Goal: Information Seeking & Learning: Learn about a topic

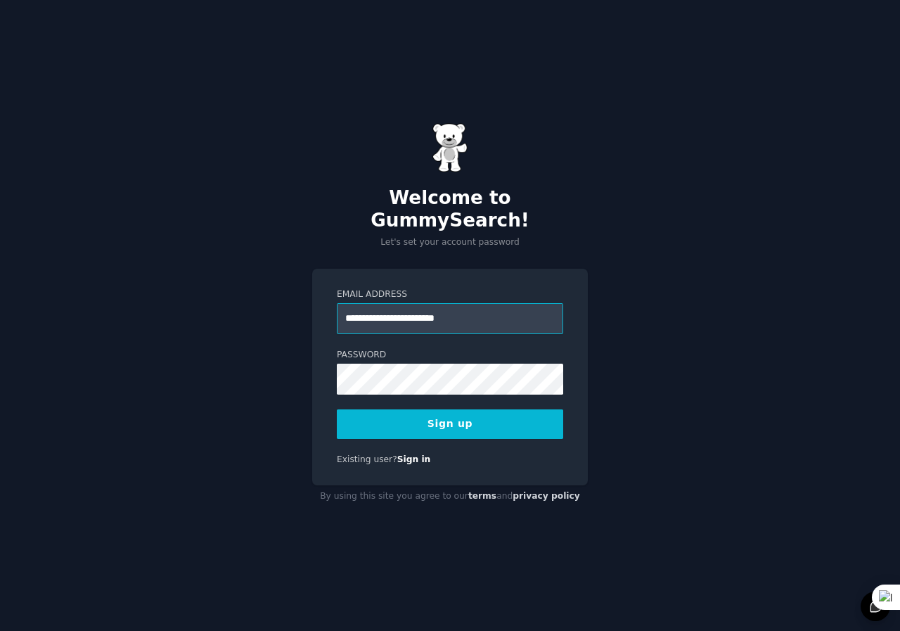
click at [494, 312] on input "**********" at bounding box center [450, 318] width 226 height 31
drag, startPoint x: 478, startPoint y: 307, endPoint x: 538, endPoint y: 309, distance: 59.8
click at [538, 309] on input "**********" at bounding box center [450, 318] width 226 height 31
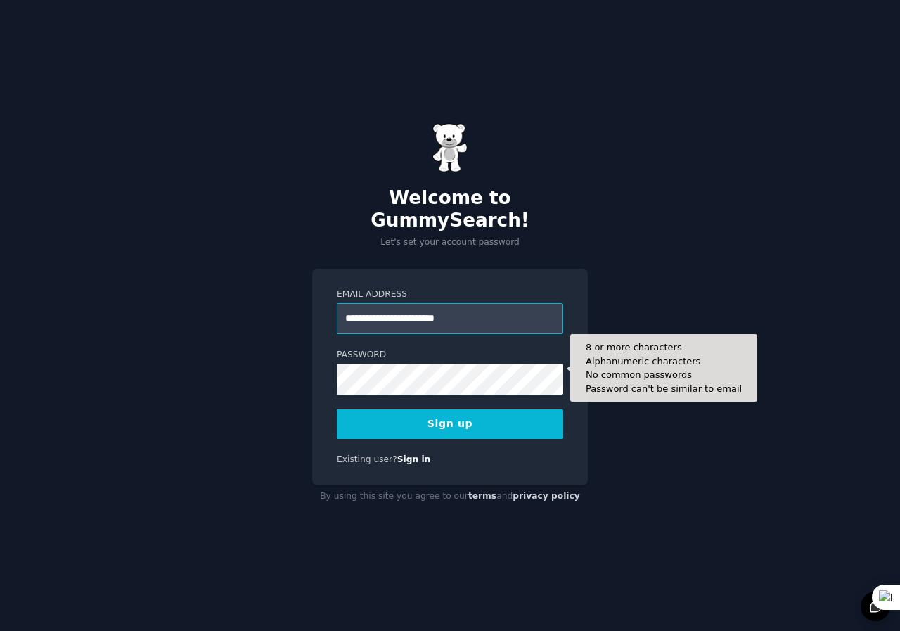
type input "**********"
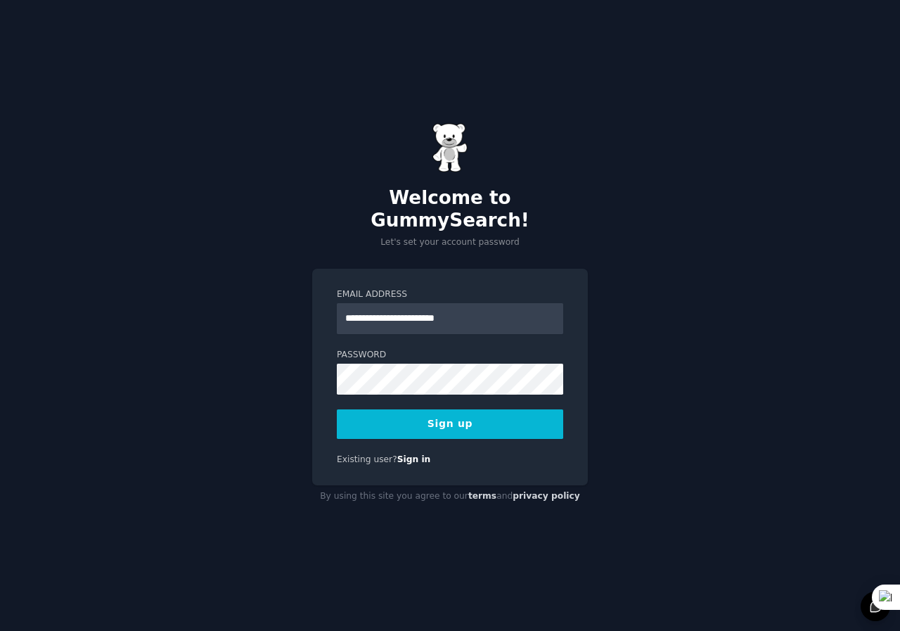
click at [401, 409] on button "Sign up" at bounding box center [450, 424] width 226 height 30
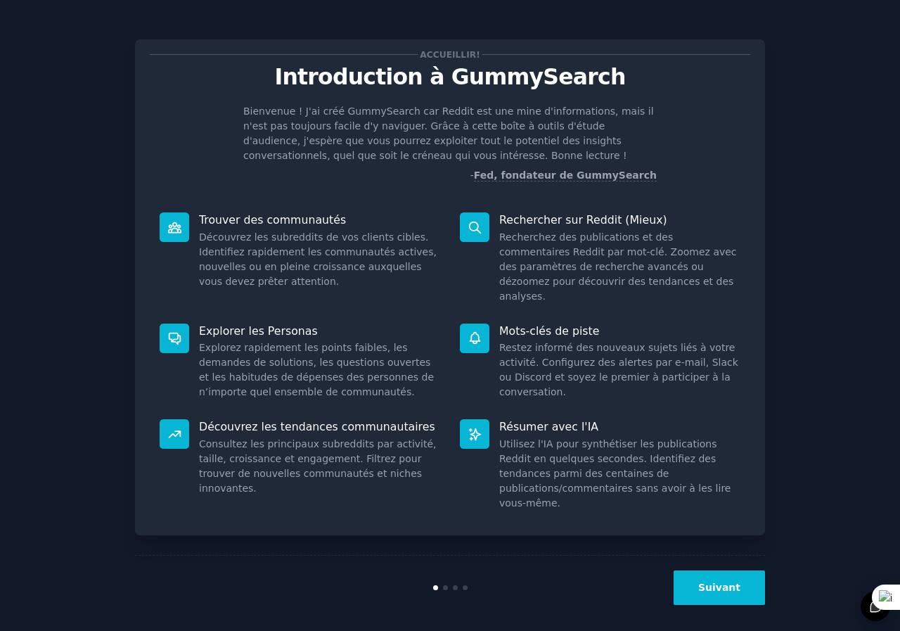
click at [447, 486] on div "Découvrez les tendances communautaires Consultez les principaux subreddits par …" at bounding box center [300, 464] width 300 height 111
click at [704, 578] on button "Suivant" at bounding box center [719, 587] width 91 height 34
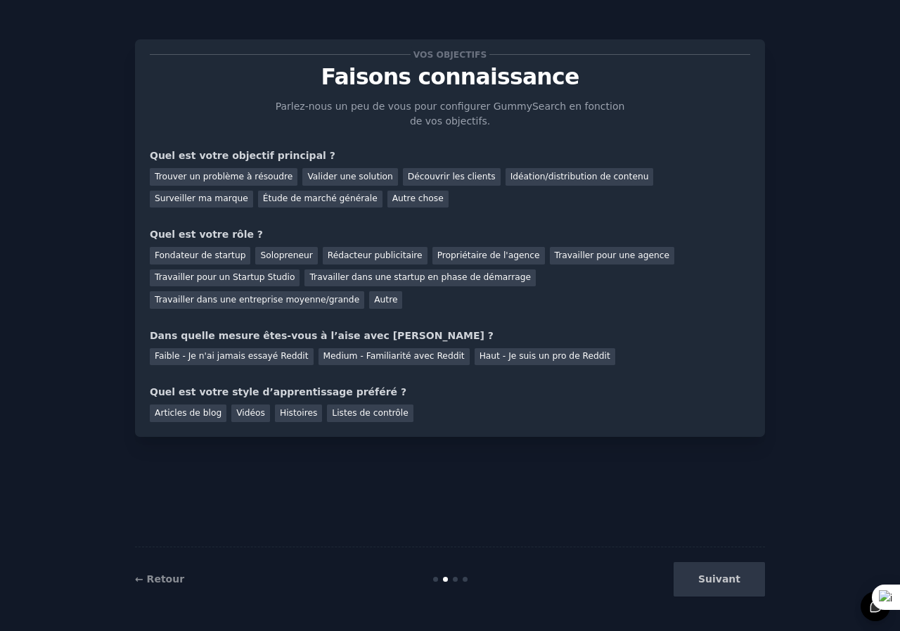
click at [352, 188] on div "Trouver un problème à résoudre Valider une solution Découvrir les clients Idéat…" at bounding box center [450, 185] width 600 height 44
click at [65, 326] on div "Vos objectifs Faisons connaissance Parlez-nous un peu de vous pour configurer G…" at bounding box center [450, 315] width 861 height 591
click at [559, 176] on font "Idéation/distribution de contenu" at bounding box center [579, 177] width 139 height 10
click at [248, 193] on font "Surveiller ma marque" at bounding box center [202, 198] width 94 height 10
click at [353, 259] on font "Rédacteur publicitaire" at bounding box center [375, 255] width 95 height 10
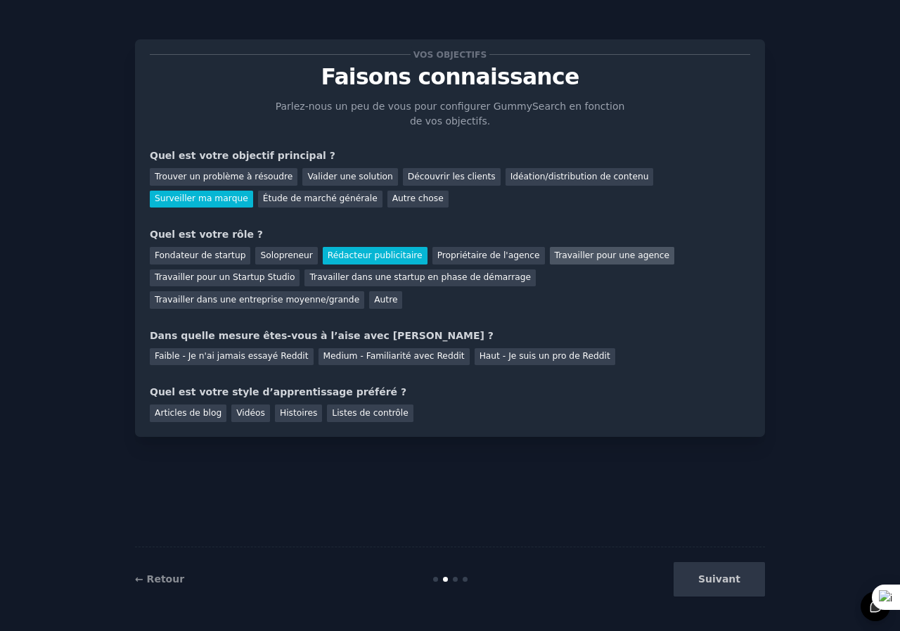
click at [550, 261] on div "Travailler pour une agence" at bounding box center [612, 256] width 124 height 18
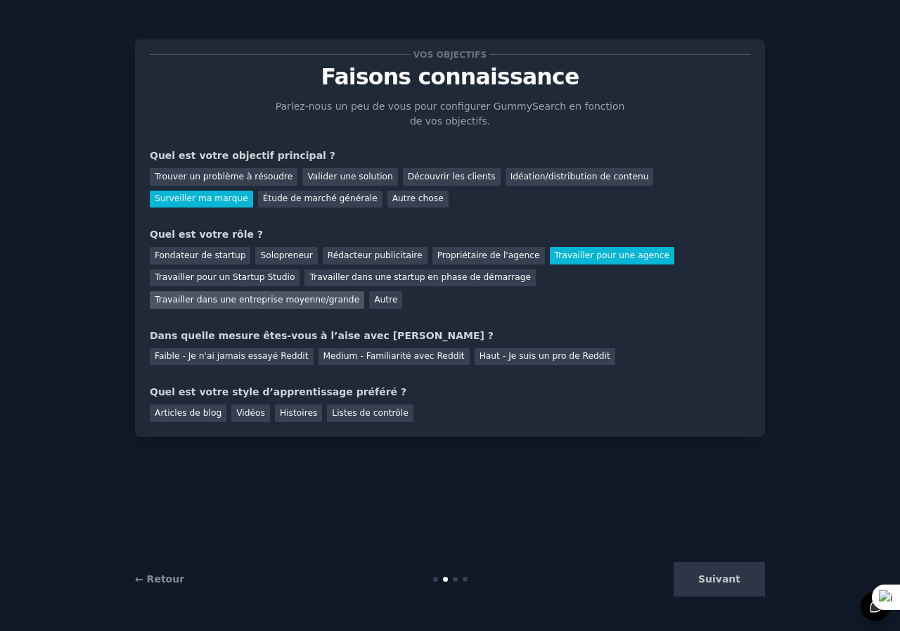
click at [359, 295] on font "Travailler dans une entreprise moyenne/grande" at bounding box center [257, 300] width 205 height 10
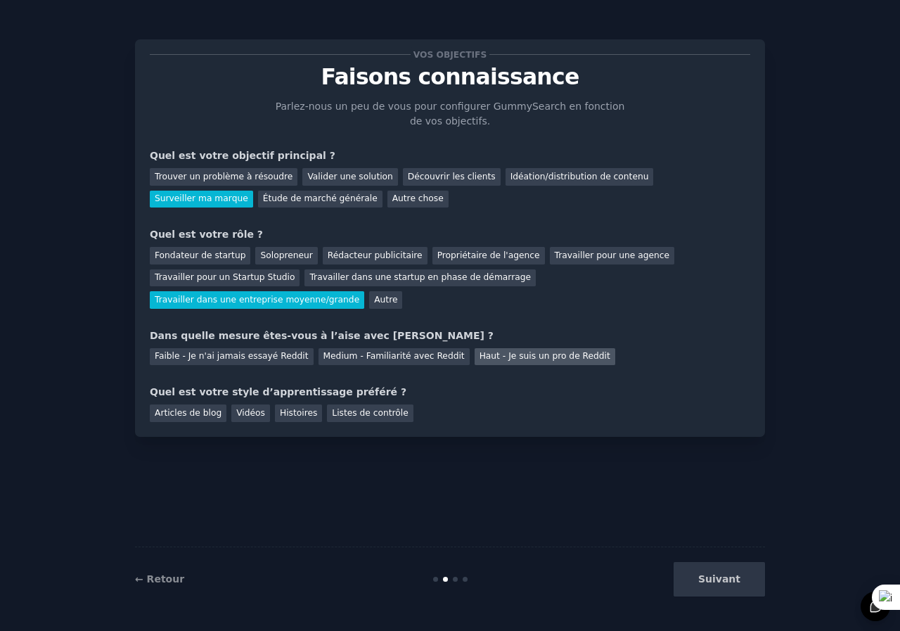
click at [483, 351] on font "Haut - Je suis un pro de Reddit" at bounding box center [544, 356] width 131 height 10
click at [201, 408] on font "Articles de blog" at bounding box center [188, 413] width 67 height 10
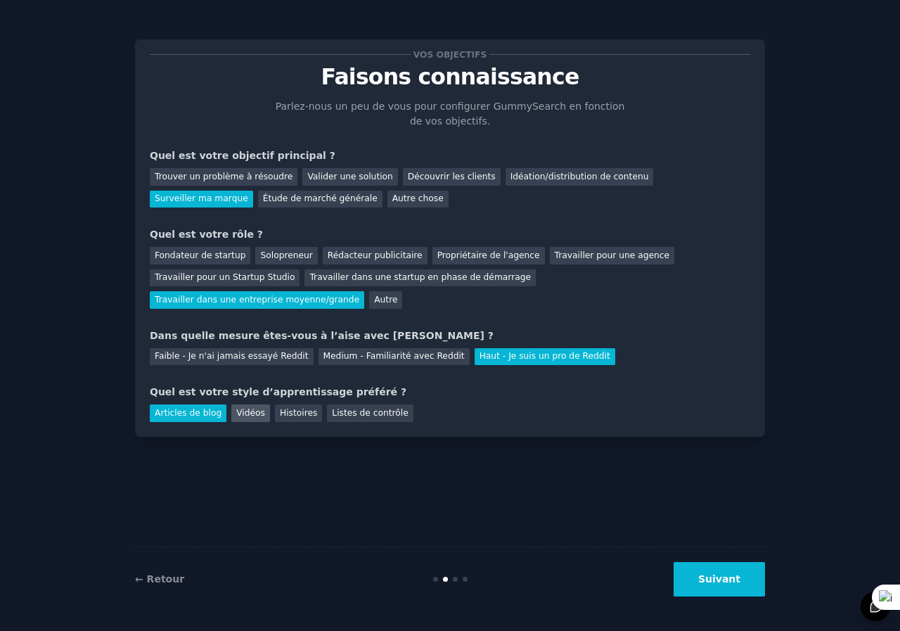
click at [236, 408] on font "Vidéos" at bounding box center [250, 413] width 29 height 10
click at [200, 408] on font "Articles de blog" at bounding box center [188, 413] width 67 height 10
click at [739, 568] on button "Suivant" at bounding box center [719, 579] width 91 height 34
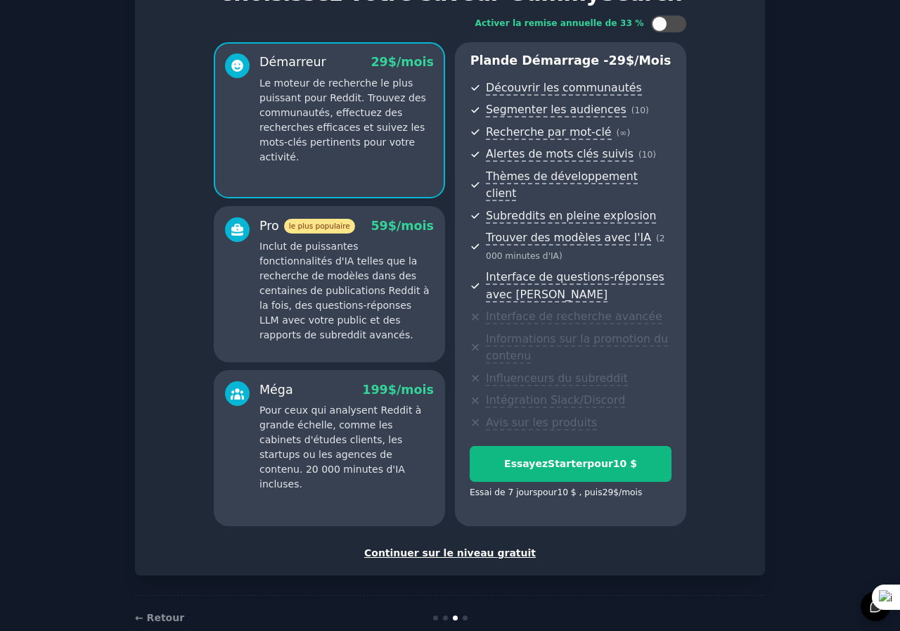
scroll to position [96, 0]
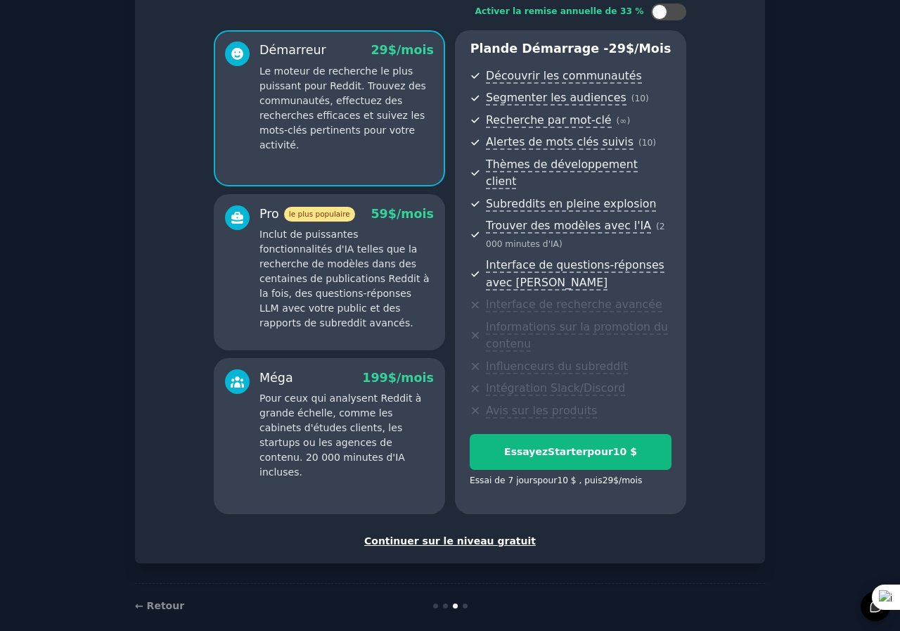
click at [230, 287] on div at bounding box center [237, 268] width 25 height 126
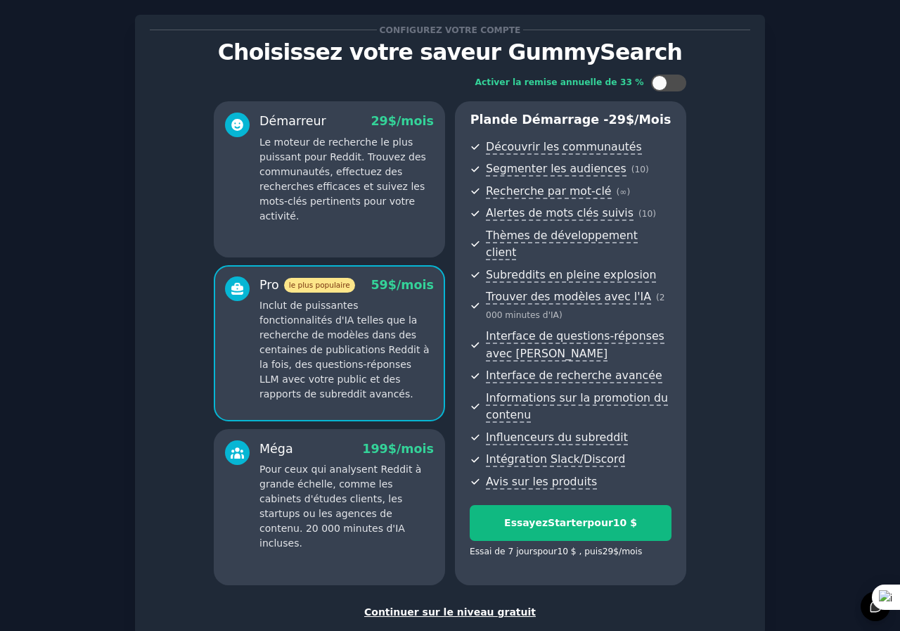
scroll to position [0, 0]
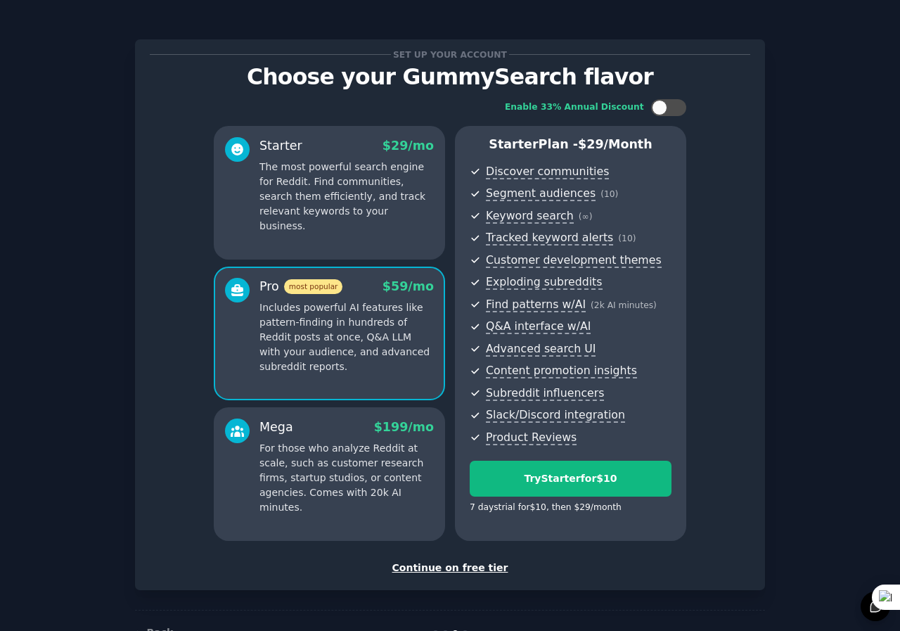
click at [344, 433] on div "Mega $ 199 /mo" at bounding box center [346, 427] width 174 height 18
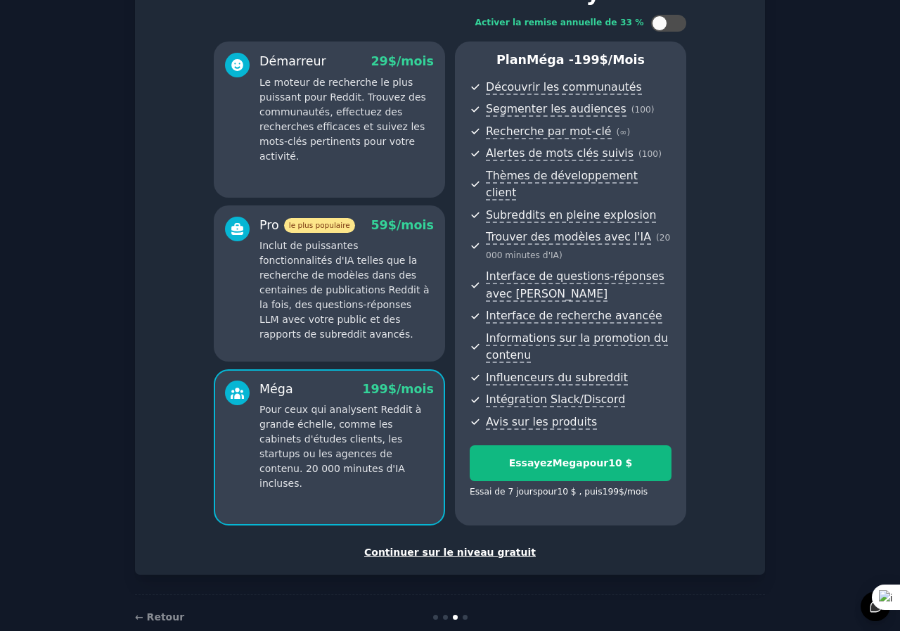
scroll to position [96, 0]
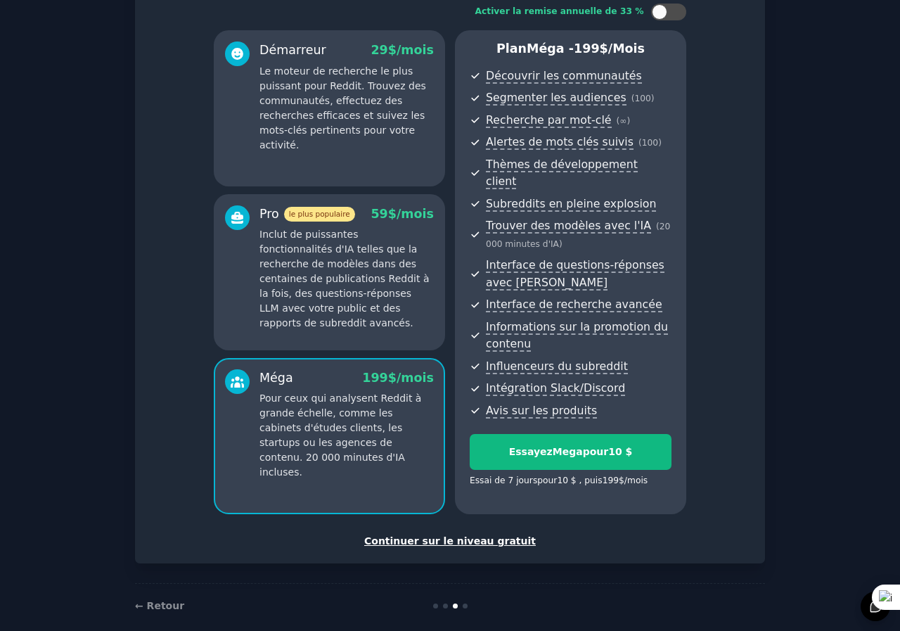
click at [511, 535] on font "Continuer sur le niveau gratuit" at bounding box center [450, 540] width 172 height 11
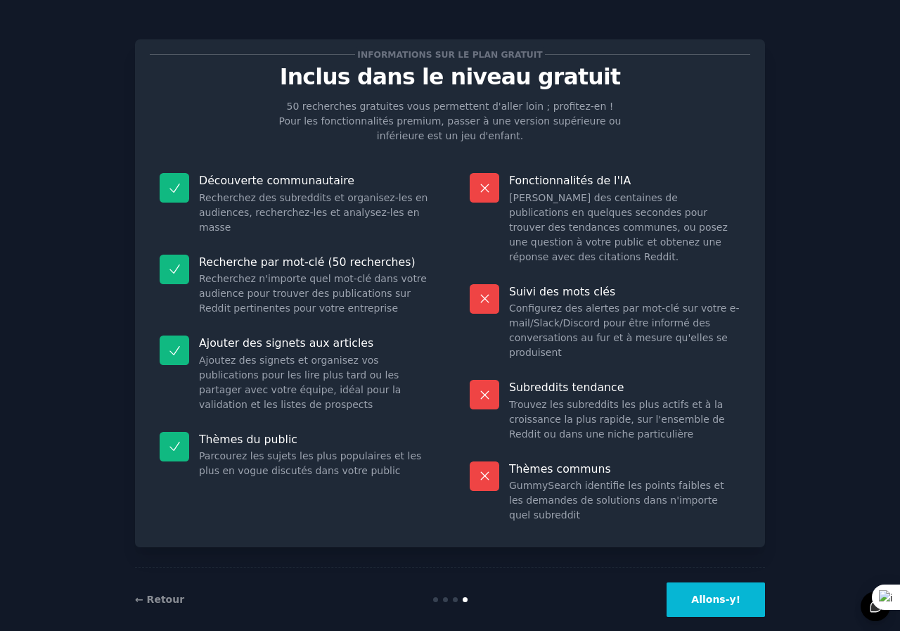
click at [718, 593] on font "Allons-y!" at bounding box center [715, 598] width 49 height 11
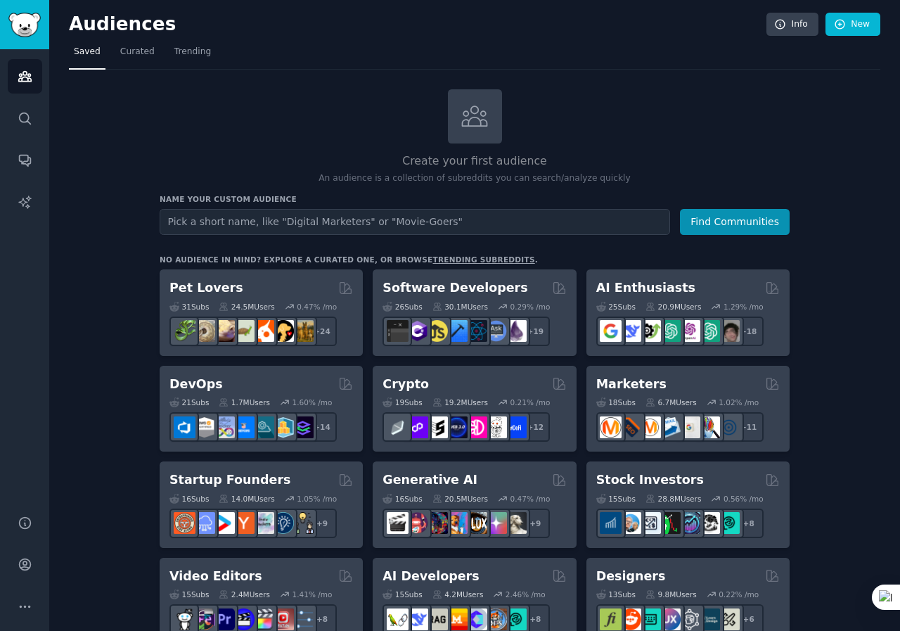
click at [675, 124] on div "Create your first audience An audience is a collection of subreddits you can se…" at bounding box center [475, 137] width 630 height 96
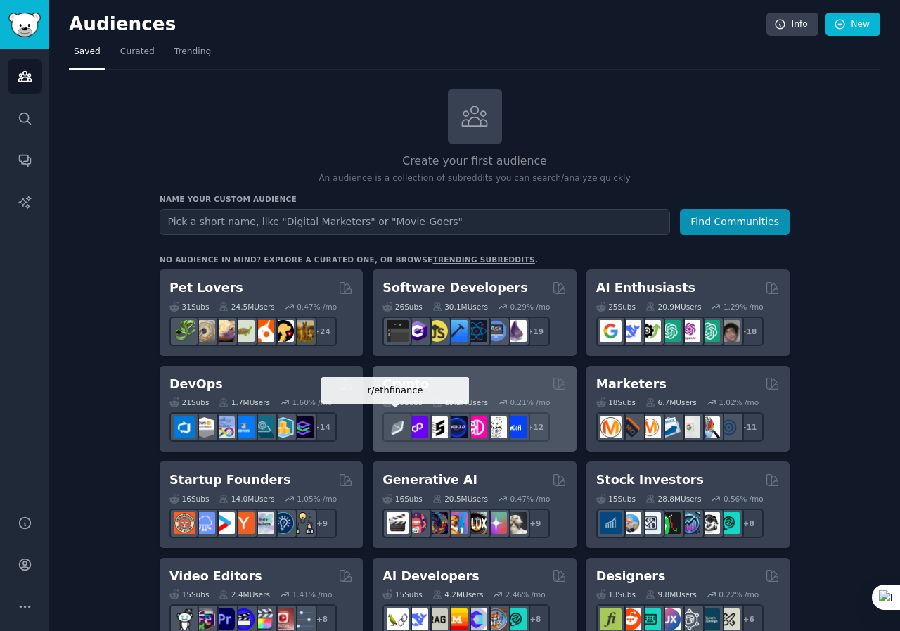
scroll to position [70, 0]
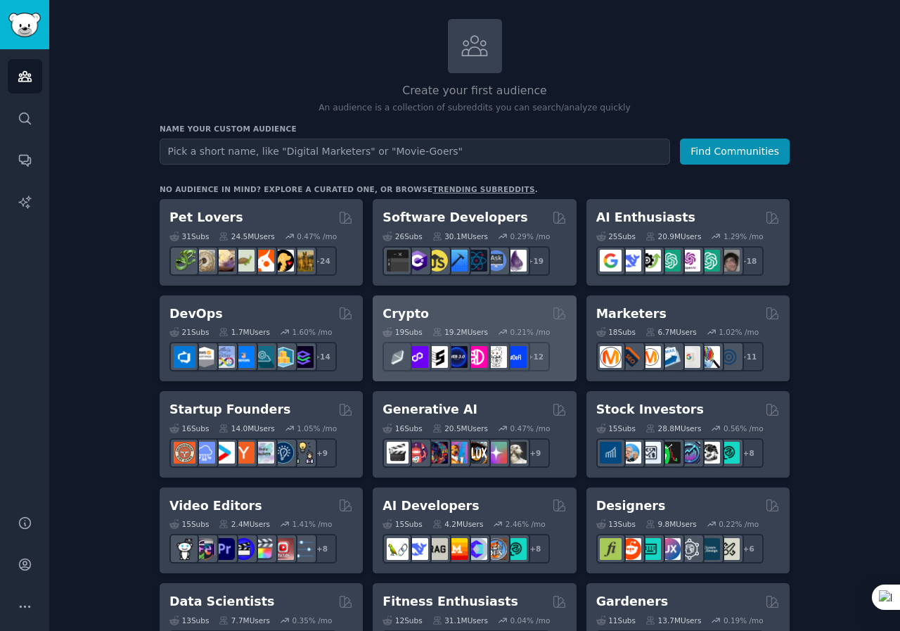
click at [497, 311] on div "Crypto" at bounding box center [474, 314] width 184 height 18
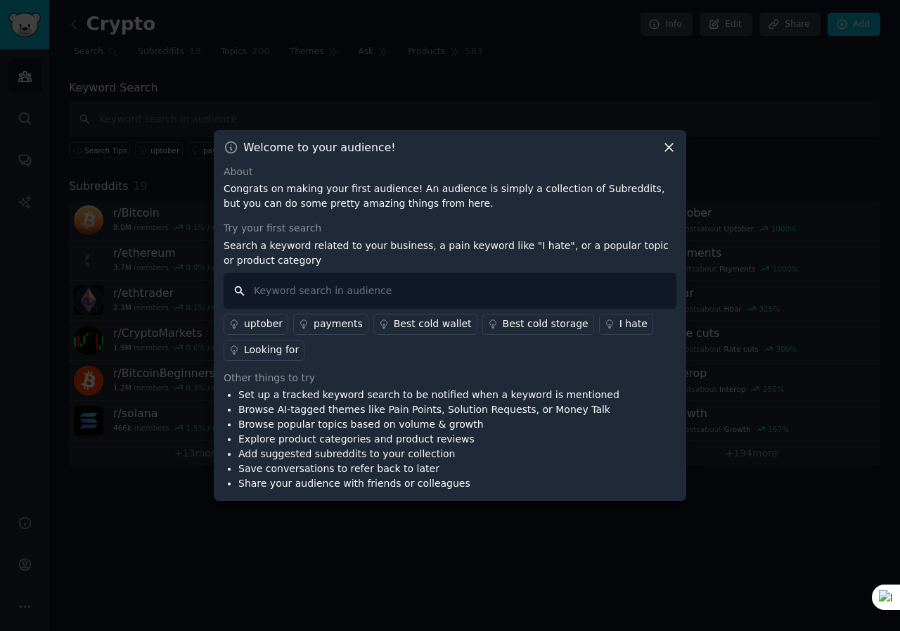
click at [342, 290] on input "text" at bounding box center [450, 291] width 453 height 36
type input "Aidrops"
click at [324, 289] on input "Aidrops" at bounding box center [450, 291] width 453 height 36
click at [533, 287] on input "Aidrops" at bounding box center [450, 291] width 453 height 36
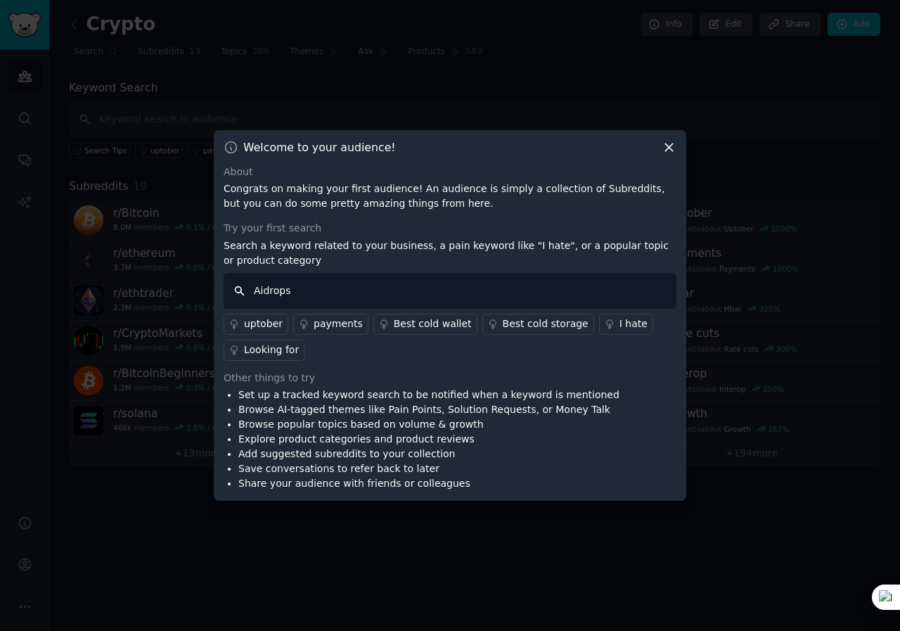
click at [534, 287] on input "Aidrops" at bounding box center [450, 291] width 453 height 36
click at [347, 297] on input "Aidrops" at bounding box center [450, 291] width 453 height 36
click at [342, 297] on input "Aidrops" at bounding box center [450, 291] width 453 height 36
type input "a"
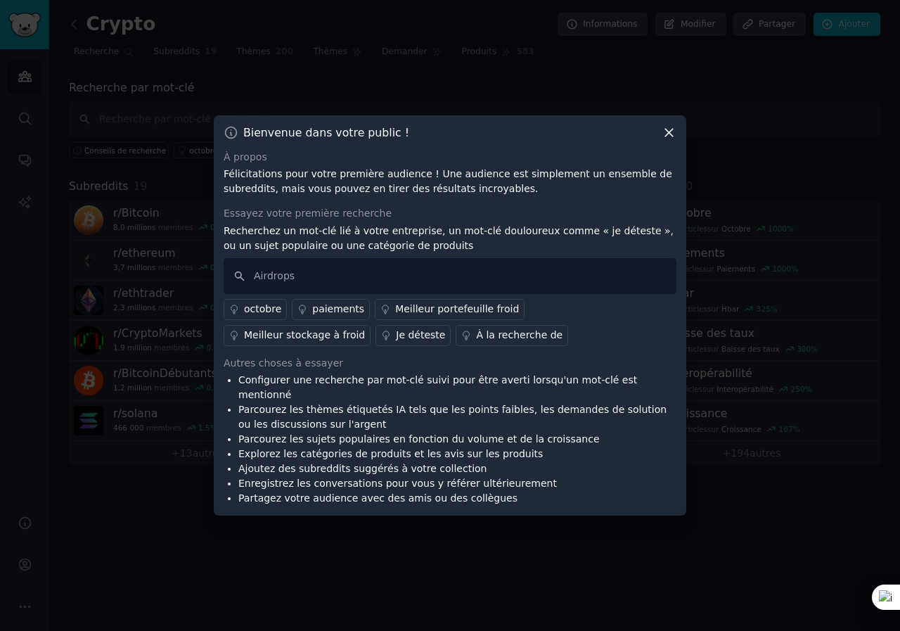
click at [606, 461] on li "Ajoutez des subreddits suggérés à votre collection" at bounding box center [457, 468] width 438 height 15
click at [320, 285] on input "Airdrops" at bounding box center [450, 276] width 453 height 36
click at [337, 292] on input "Airdrops" at bounding box center [450, 276] width 453 height 36
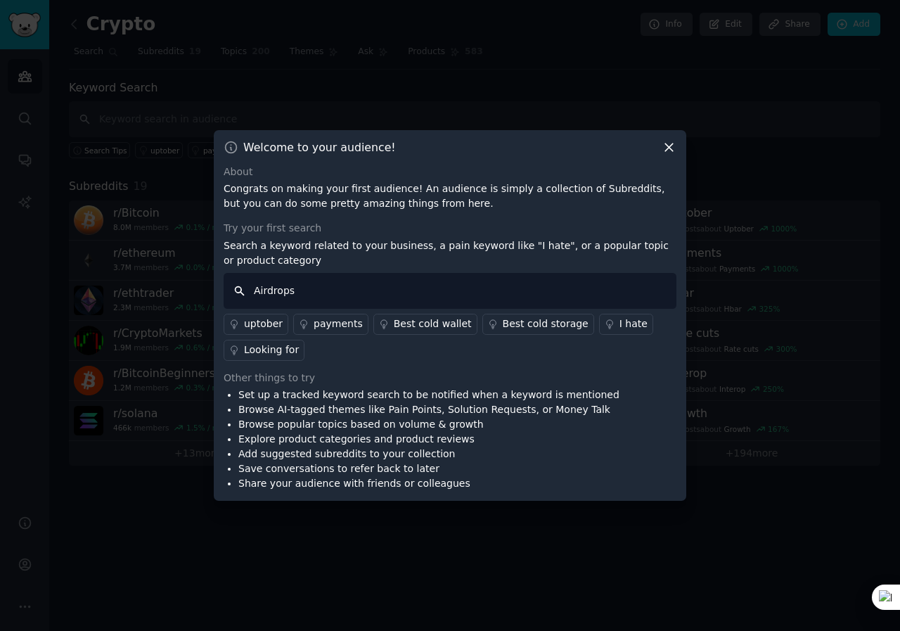
click at [433, 290] on input "Airdrops" at bounding box center [450, 291] width 453 height 36
type input "A"
click at [354, 330] on link "payments" at bounding box center [330, 324] width 75 height 21
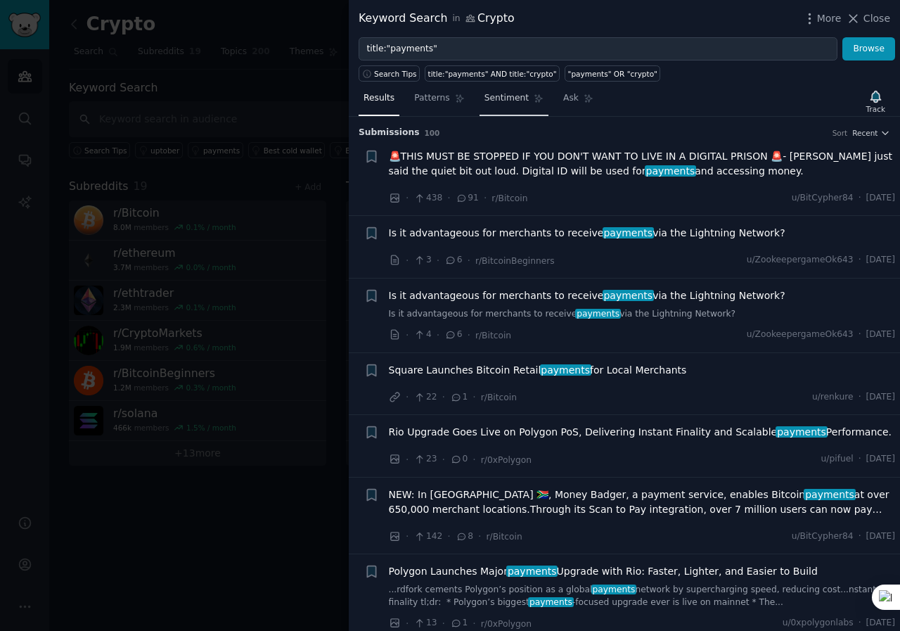
click at [508, 108] on link "Sentiment" at bounding box center [513, 101] width 69 height 29
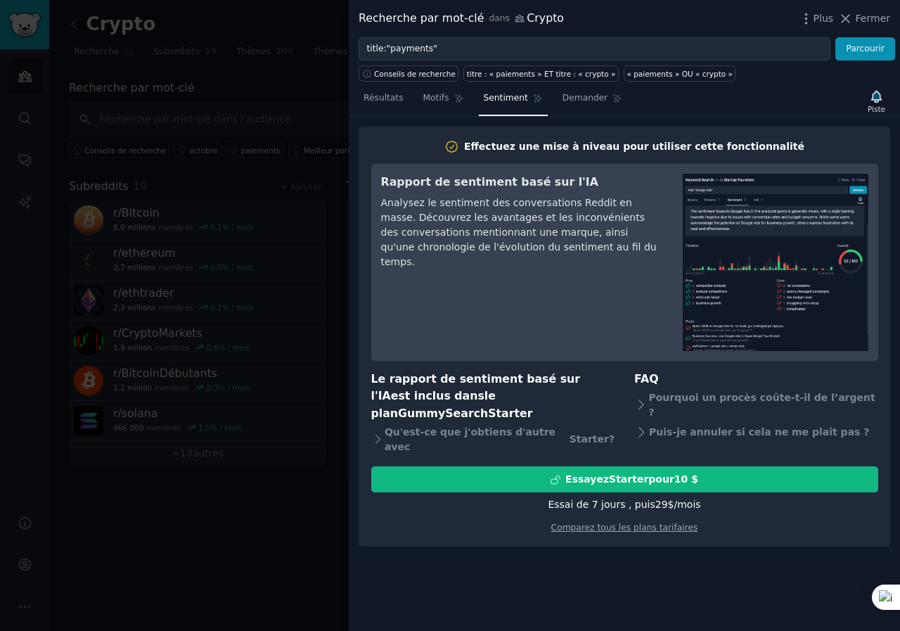
click at [594, 247] on div "Analysez le sentiment des conversations Reddit en masse. Découvrez les avantage…" at bounding box center [522, 232] width 282 height 74
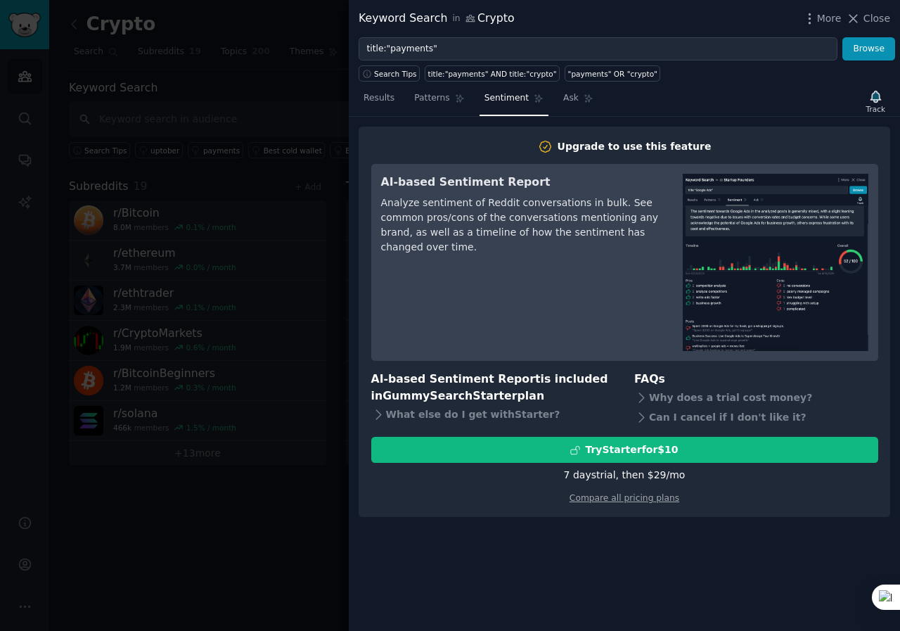
click at [591, 254] on div "AI-based Sentiment Report Analyze sentiment of Reddit conversations in bulk. Se…" at bounding box center [522, 262] width 282 height 177
click at [422, 107] on link "Patterns" at bounding box center [439, 101] width 60 height 29
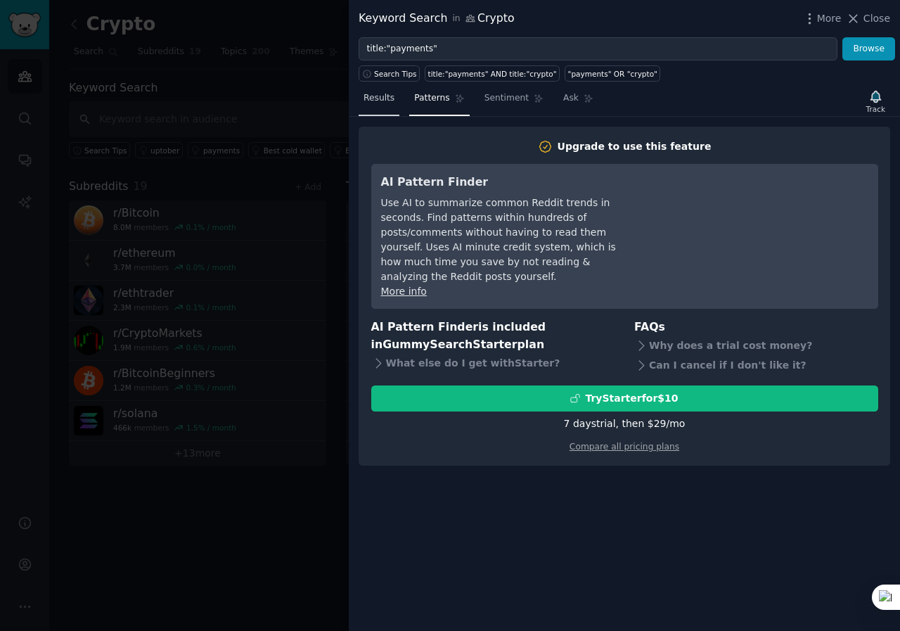
click at [380, 104] on span "Results" at bounding box center [378, 98] width 31 height 13
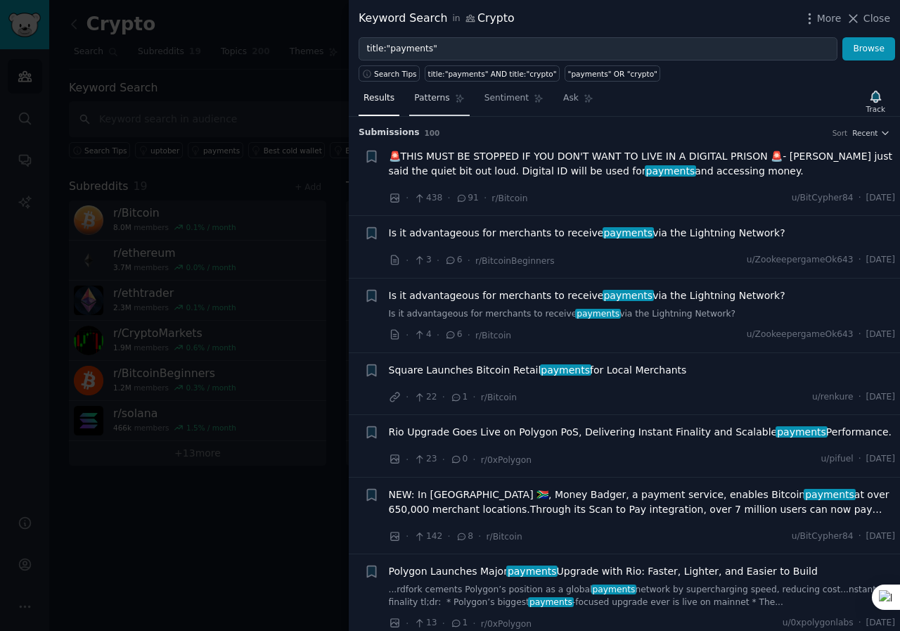
click at [423, 110] on link "Patterns" at bounding box center [439, 101] width 60 height 29
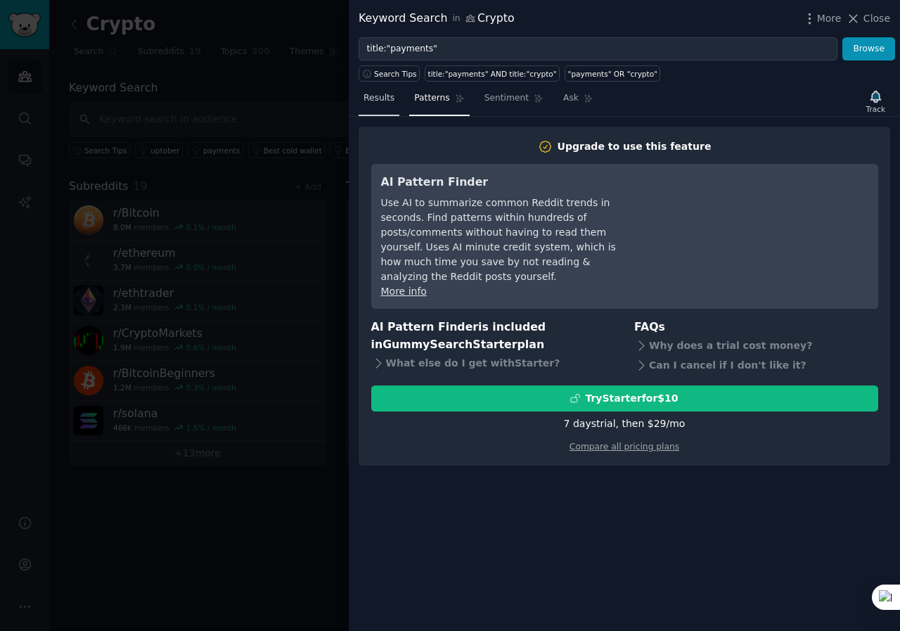
click at [383, 98] on span "Results" at bounding box center [378, 98] width 31 height 13
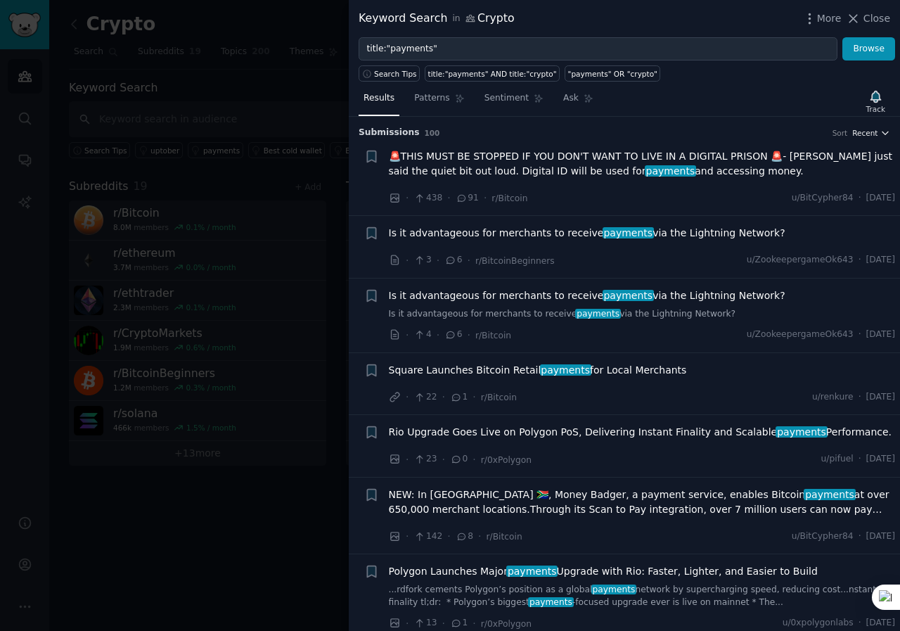
click at [884, 131] on icon "button" at bounding box center [885, 133] width 10 height 10
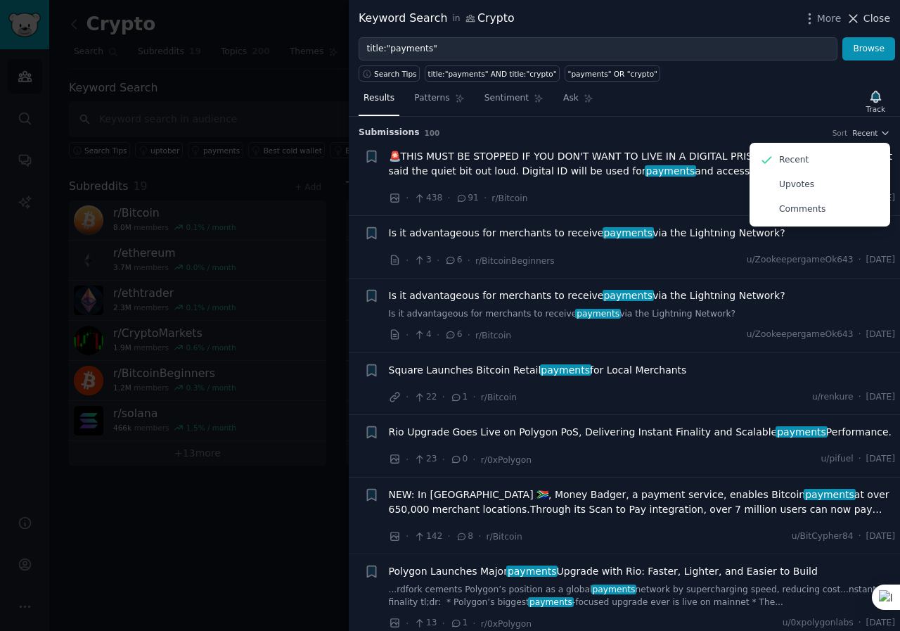
click at [866, 18] on span "Close" at bounding box center [876, 18] width 27 height 15
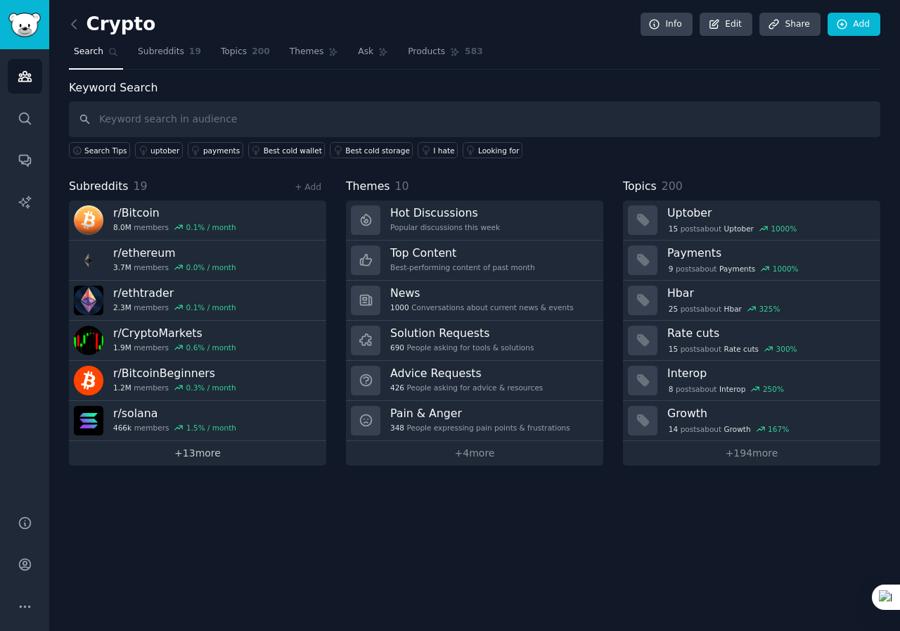
click at [227, 453] on link "+ 13 more" at bounding box center [197, 453] width 257 height 25
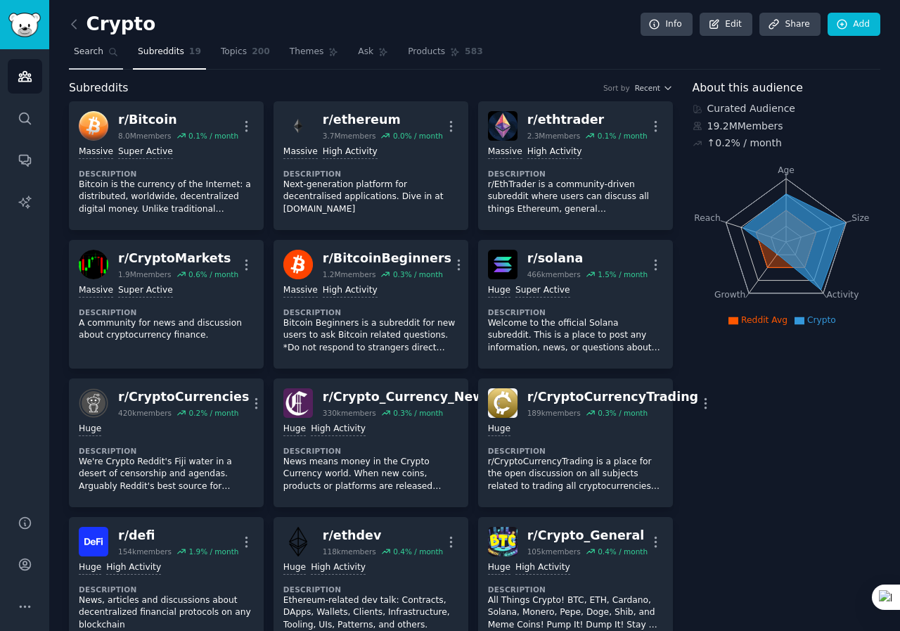
click at [91, 55] on span "Search" at bounding box center [89, 52] width 30 height 13
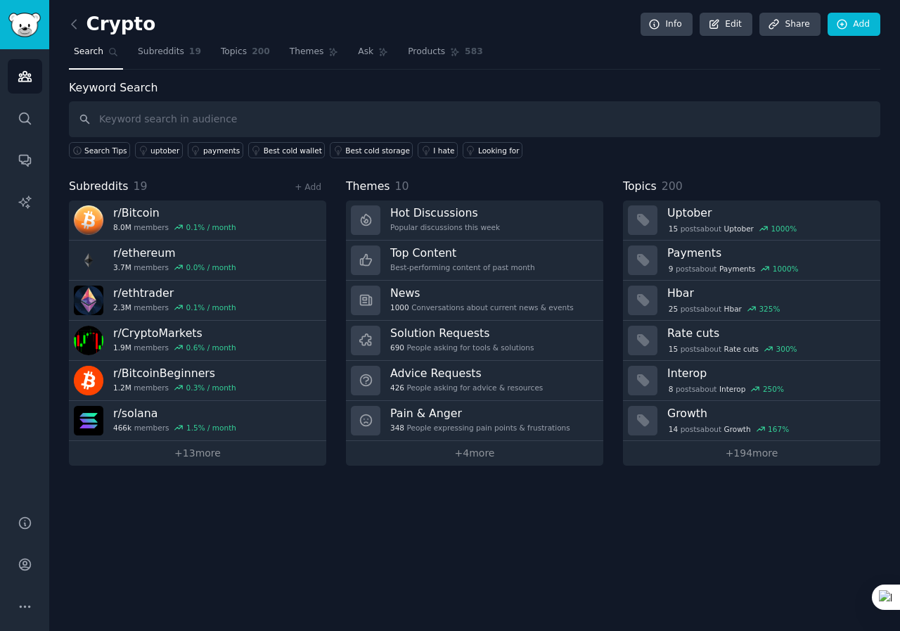
click at [207, 123] on input "text" at bounding box center [474, 119] width 811 height 36
click at [269, 123] on input "ETH" at bounding box center [474, 119] width 811 height 36
type input "ETH"
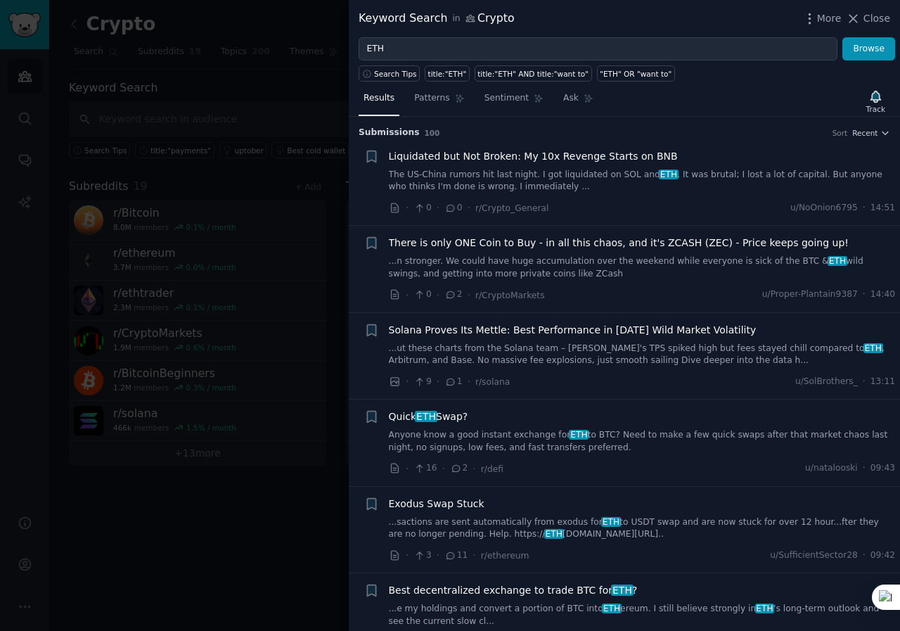
click at [264, 103] on div at bounding box center [450, 315] width 900 height 631
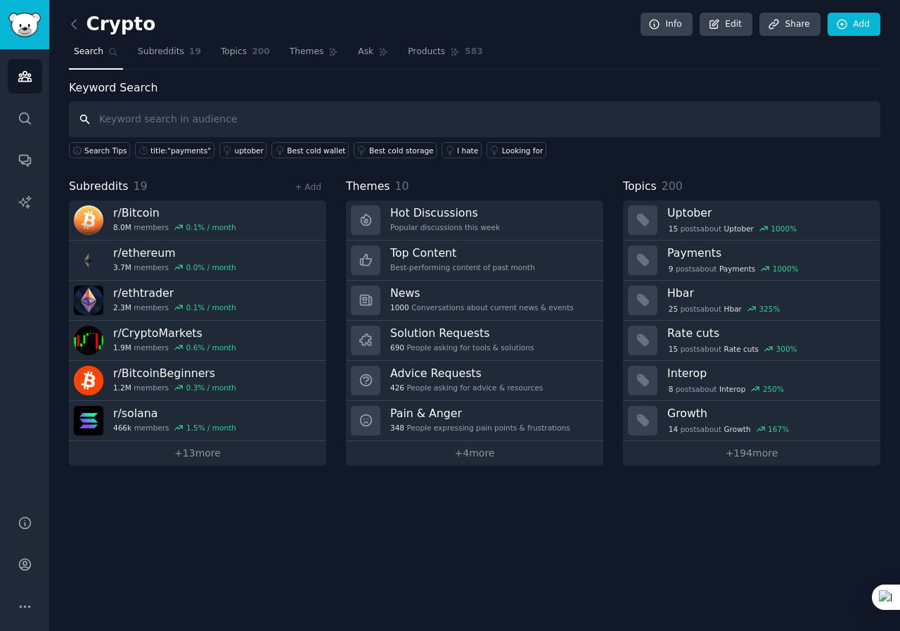
click at [146, 117] on input "text" at bounding box center [474, 119] width 811 height 36
type input "Diamond [DATE]"
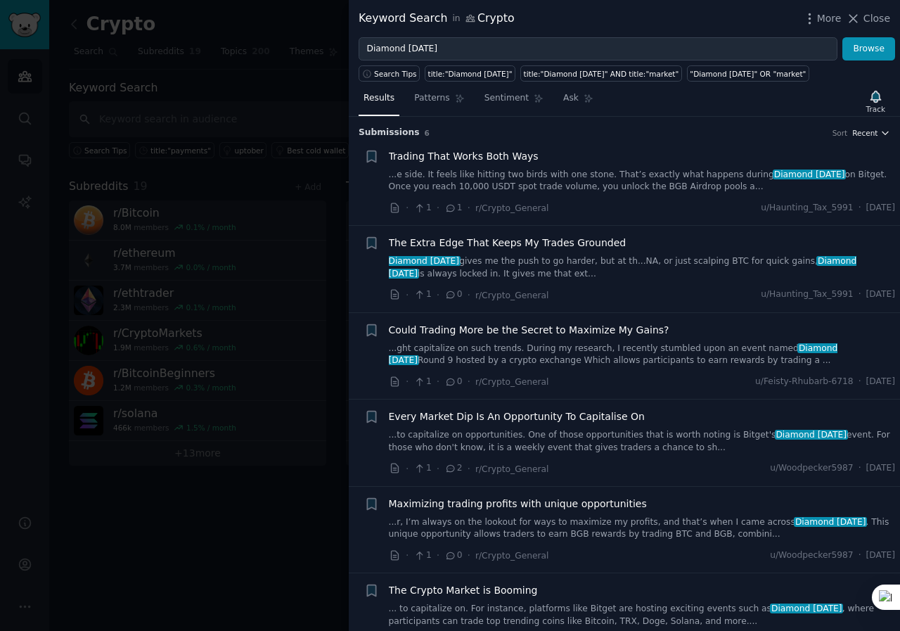
click at [880, 133] on icon "button" at bounding box center [885, 133] width 10 height 10
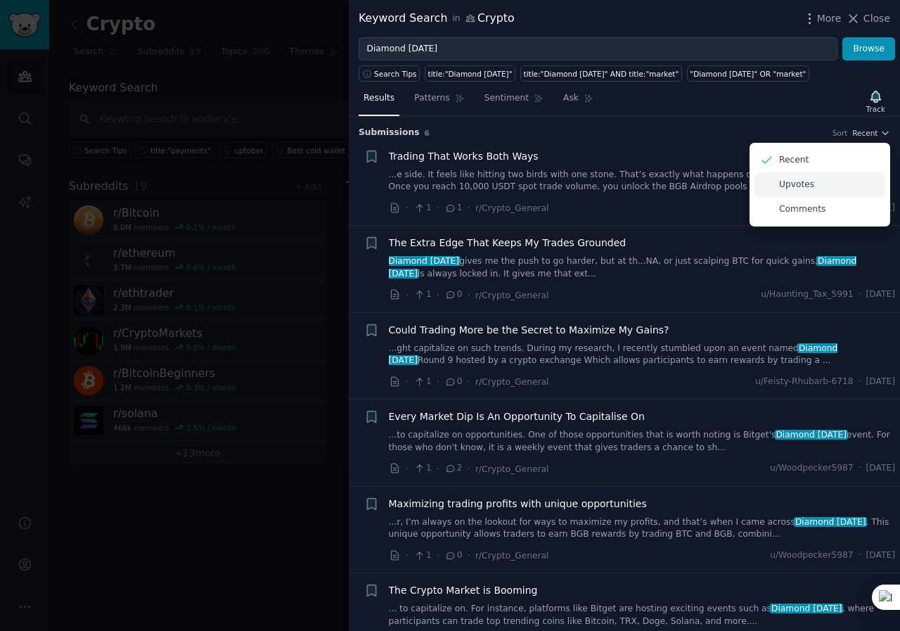
click at [816, 183] on div "Upvotes" at bounding box center [819, 184] width 131 height 25
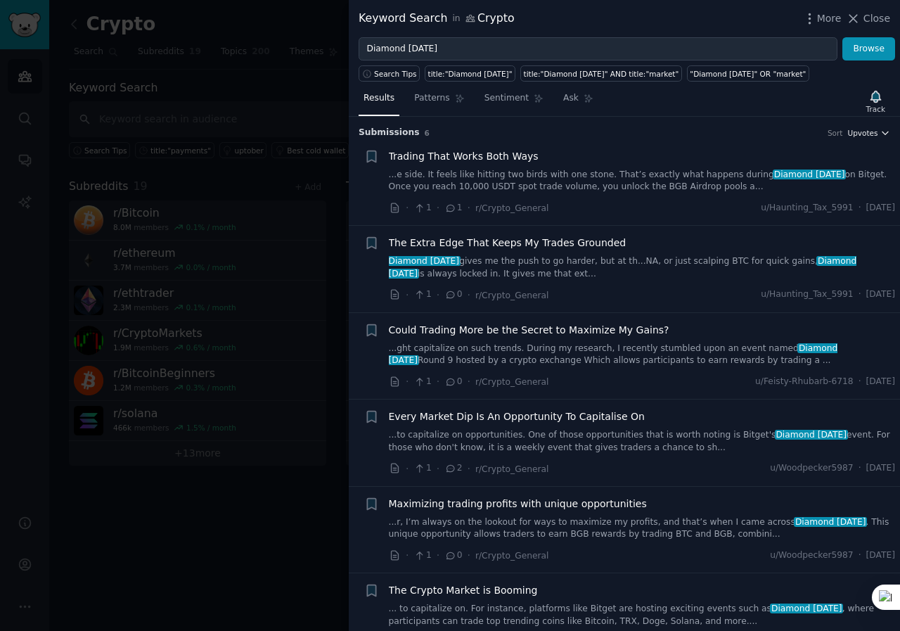
click at [885, 130] on icon "button" at bounding box center [885, 133] width 10 height 10
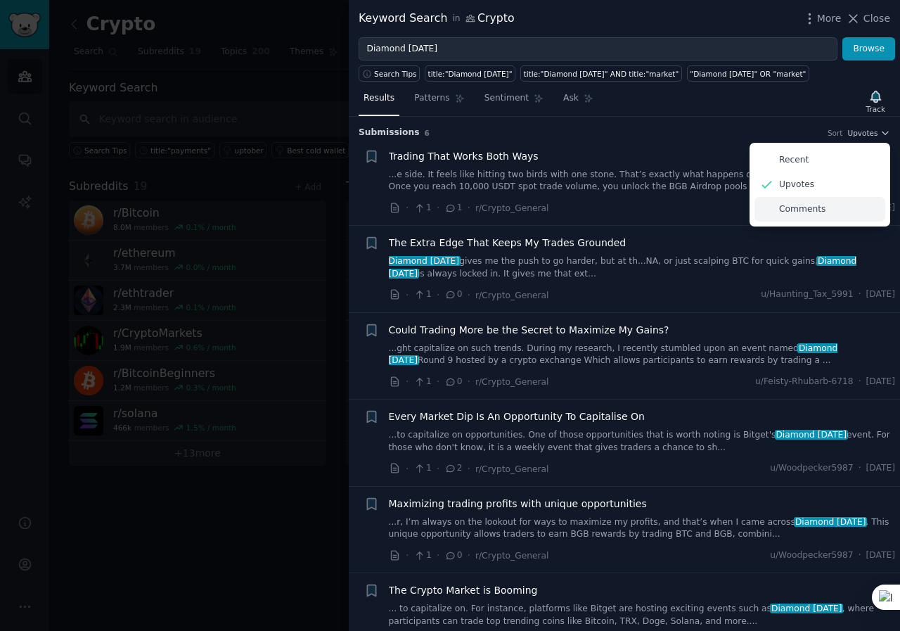
click at [844, 214] on div "Comments" at bounding box center [819, 209] width 131 height 25
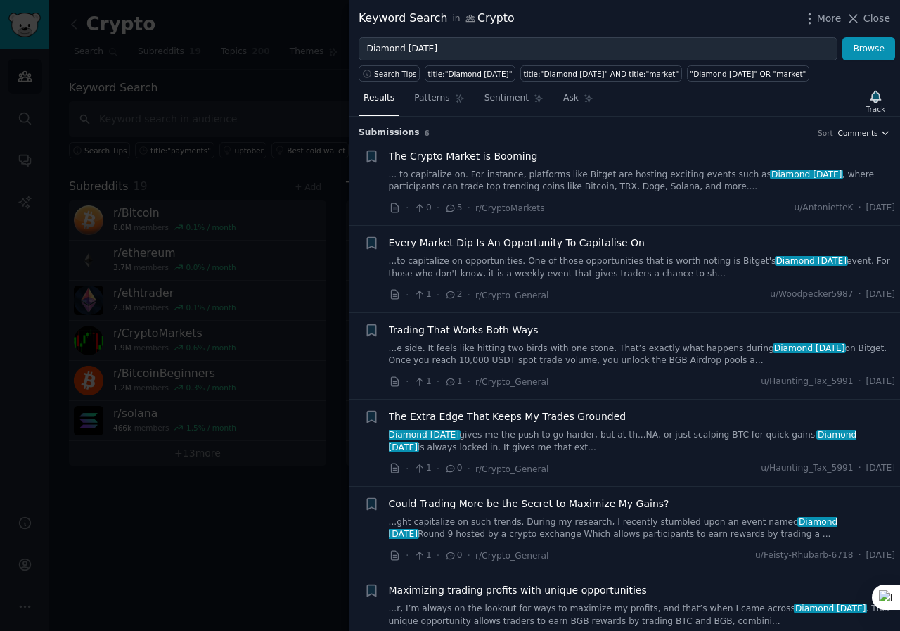
click at [884, 135] on icon "button" at bounding box center [885, 133] width 10 height 10
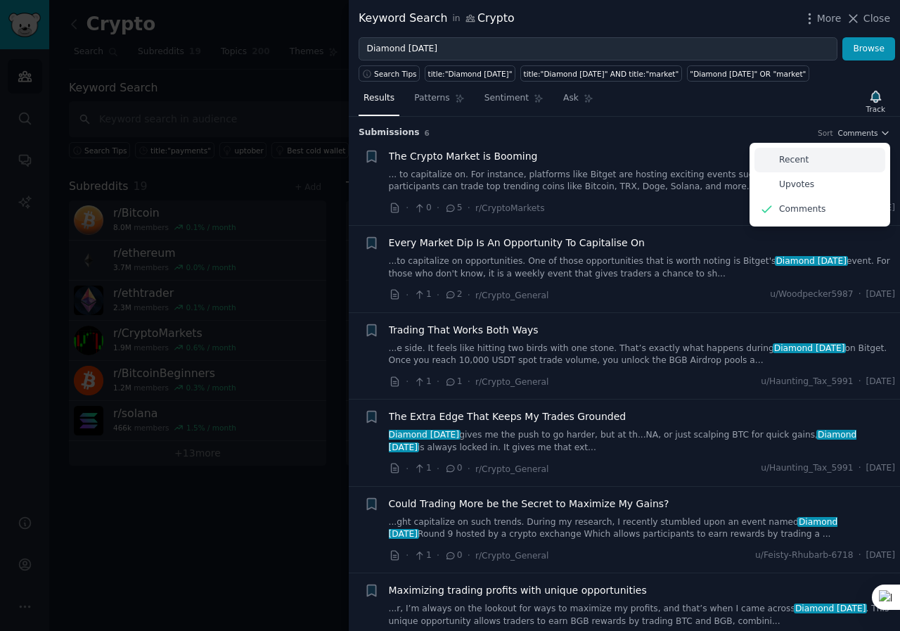
click at [854, 158] on div "Recent" at bounding box center [819, 160] width 131 height 25
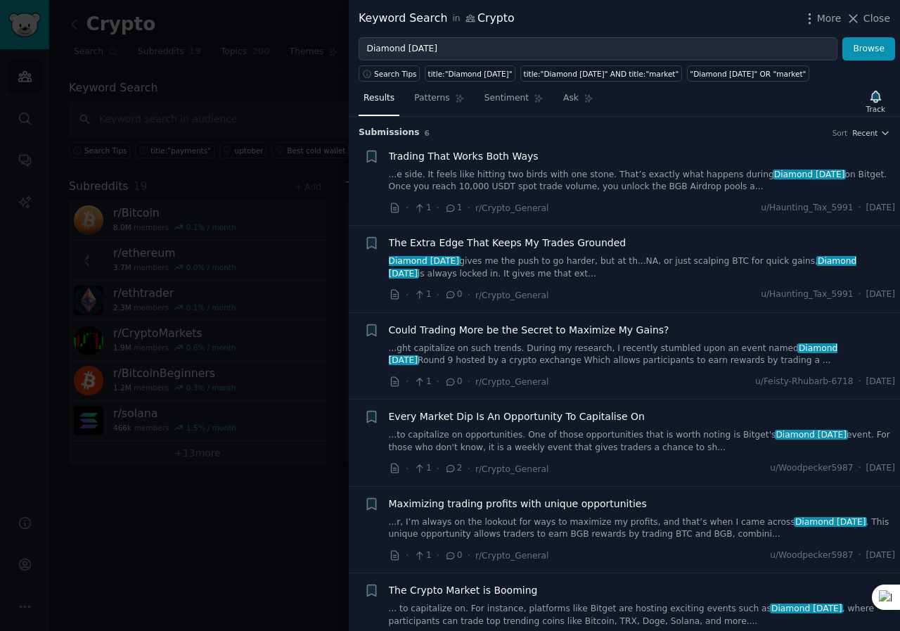
click at [580, 187] on link "...e side. It feels like hitting two birds with one stone. That’s exactly what …" at bounding box center [642, 181] width 507 height 25
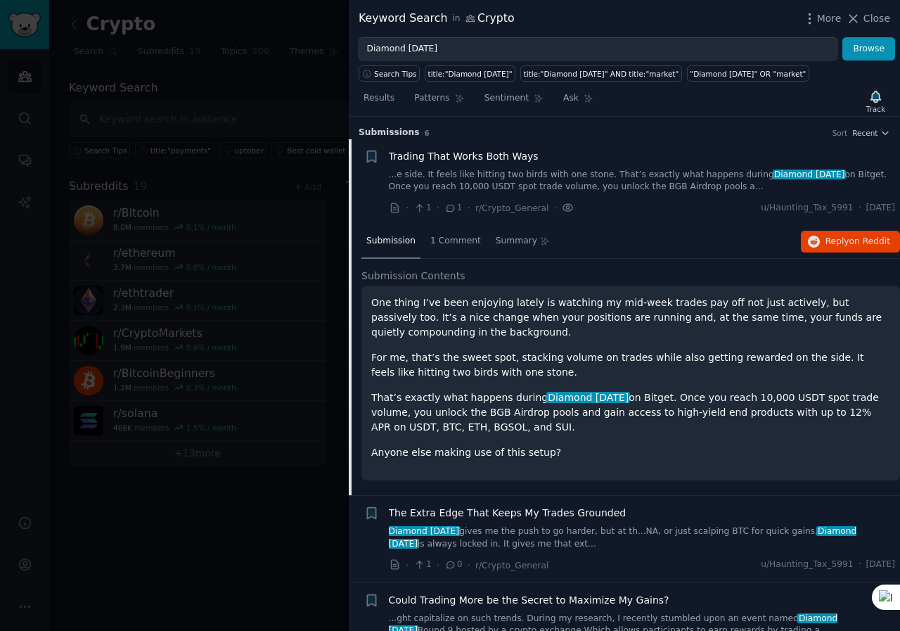
click at [566, 209] on icon at bounding box center [567, 207] width 3 height 3
click at [566, 207] on icon at bounding box center [567, 207] width 3 height 3
click at [396, 243] on span "Submission" at bounding box center [390, 241] width 49 height 13
click at [398, 210] on icon at bounding box center [394, 207] width 7 height 9
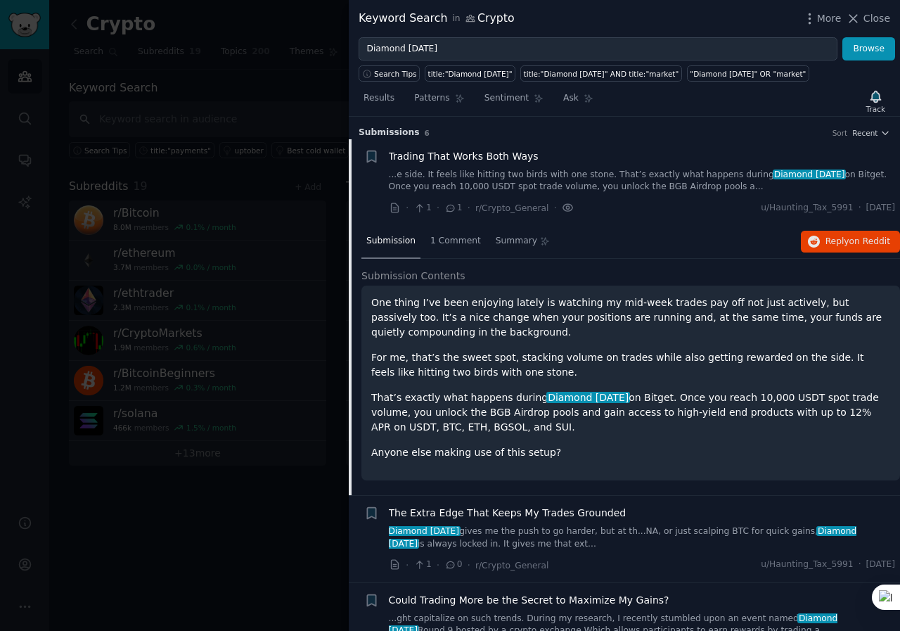
click at [563, 211] on icon at bounding box center [568, 207] width 10 height 7
click at [817, 19] on icon "button" at bounding box center [809, 18] width 15 height 15
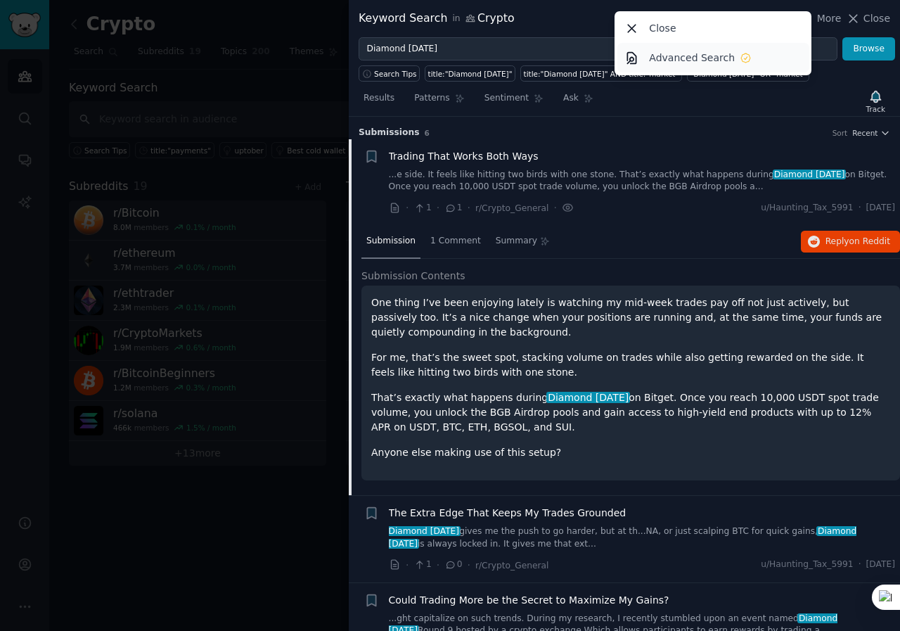
click at [712, 60] on p "Advanced Search" at bounding box center [692, 58] width 86 height 15
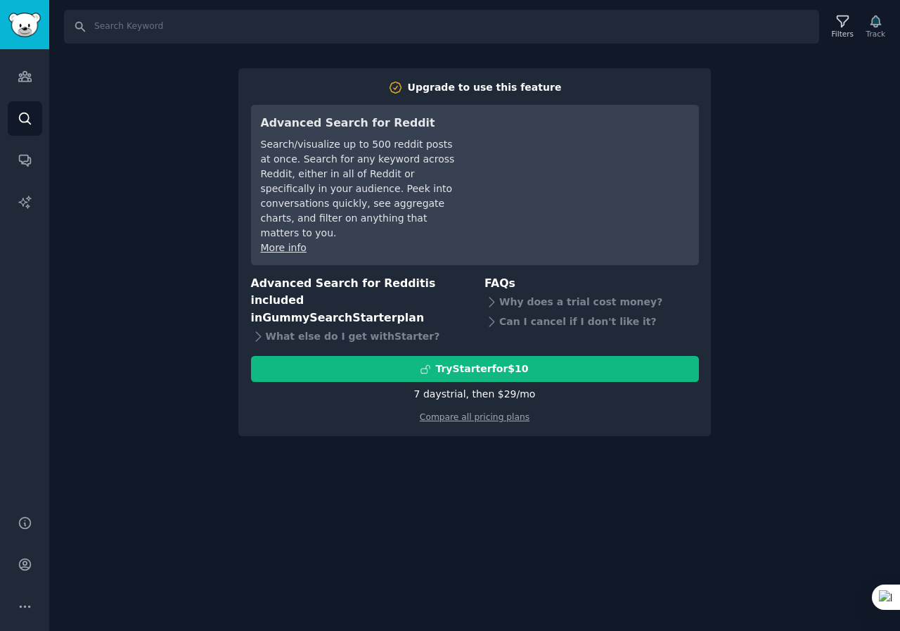
click at [295, 242] on link "More info" at bounding box center [284, 247] width 46 height 11
click at [854, 26] on div "Filters" at bounding box center [842, 27] width 37 height 30
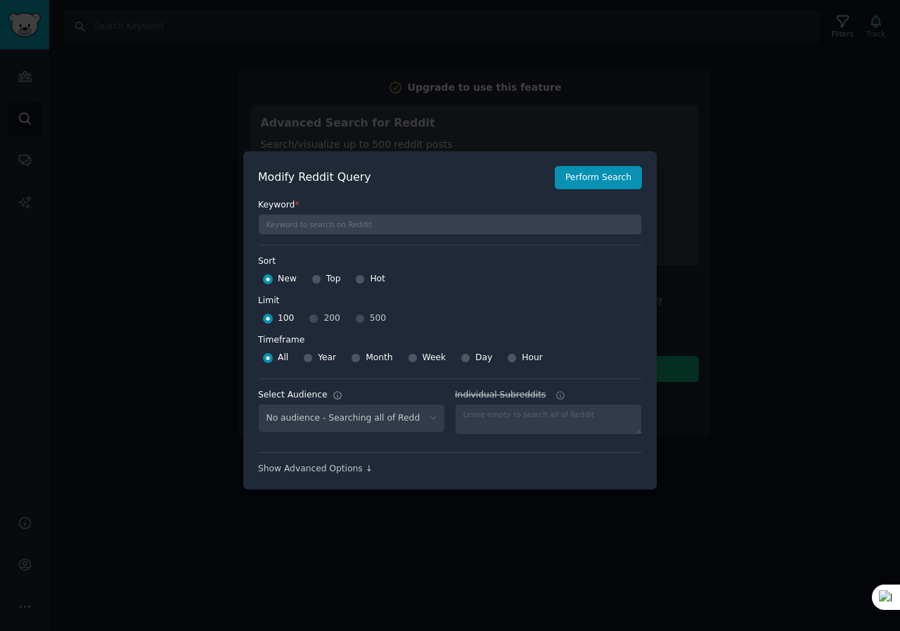
select select "8ba36a5715"
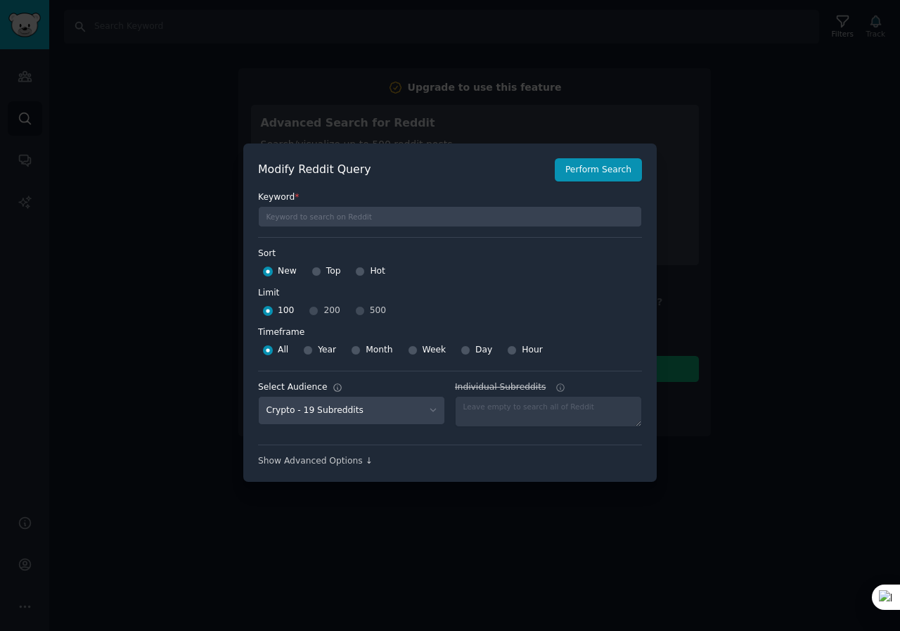
scroll to position [10, 0]
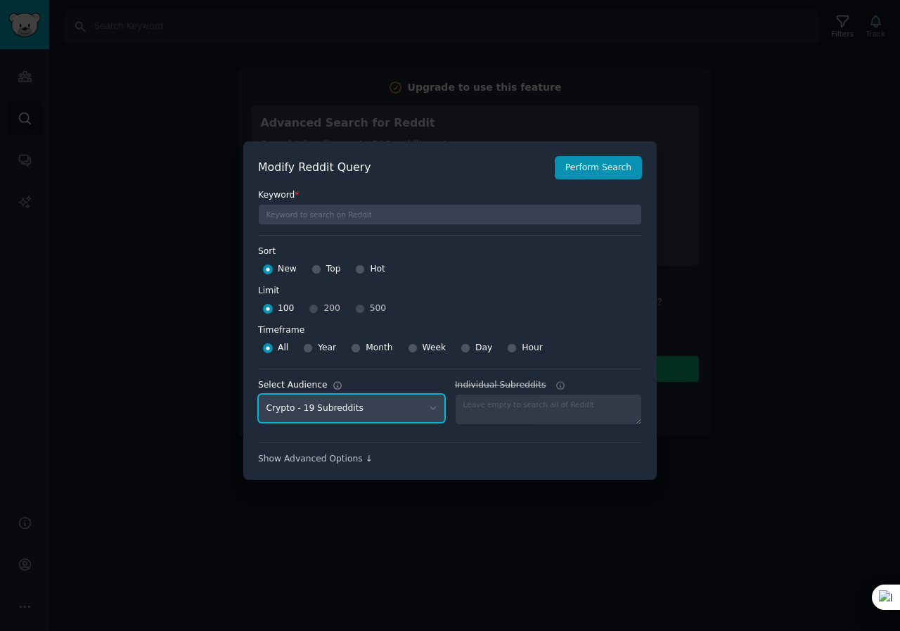
click at [423, 409] on select "No audience - Searching all of Reddit Crypto - 19 Subreddits" at bounding box center [351, 408] width 187 height 29
click at [526, 459] on div "Show Advanced Options ↓" at bounding box center [450, 459] width 384 height 13
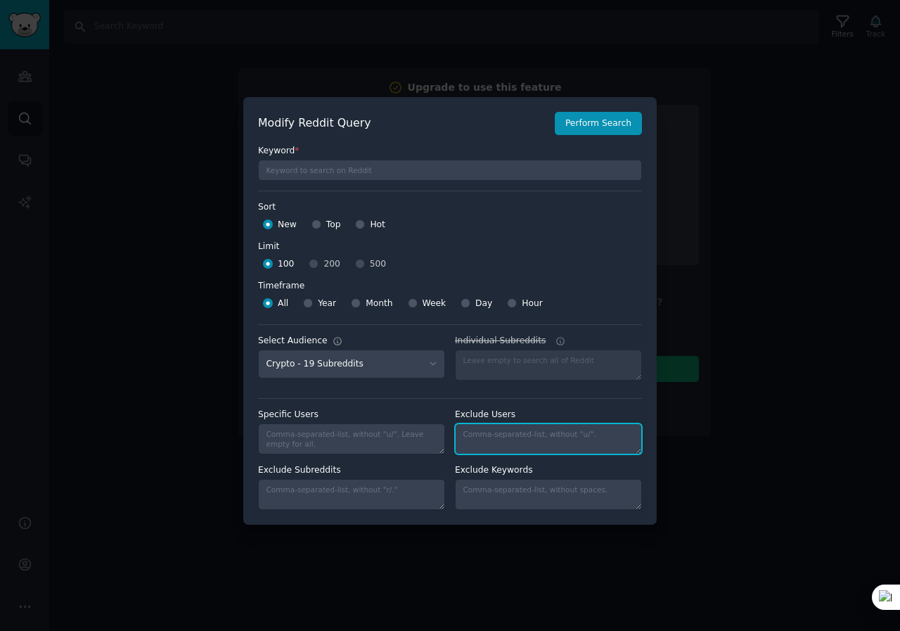
click at [543, 437] on textarea "Individual Subreddits" at bounding box center [548, 438] width 187 height 31
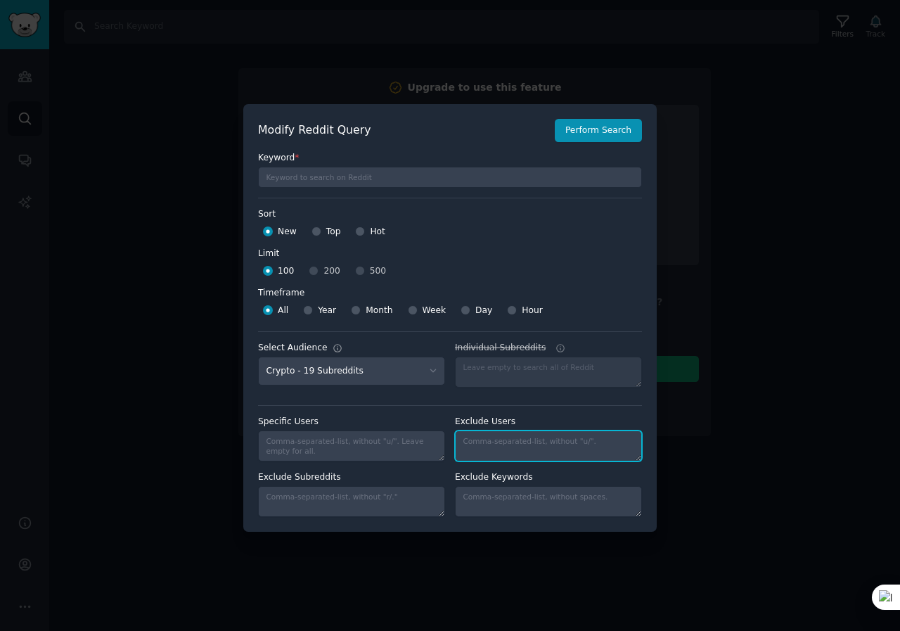
scroll to position [0, 0]
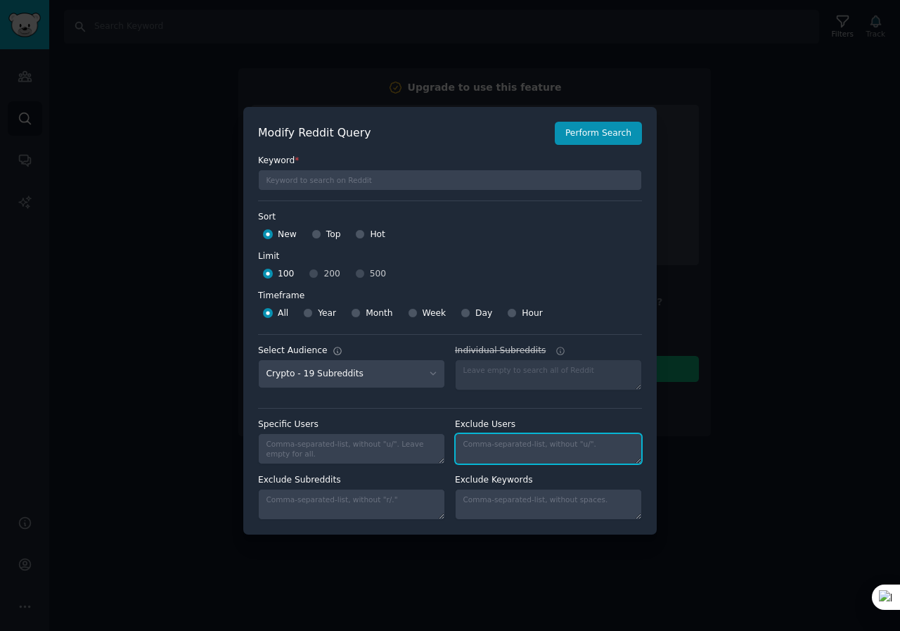
click at [521, 447] on textarea "Individual Subreddits" at bounding box center [548, 448] width 187 height 31
paste textarea "u/Jeovanni98"
type textarea "u/Jeovanni98"
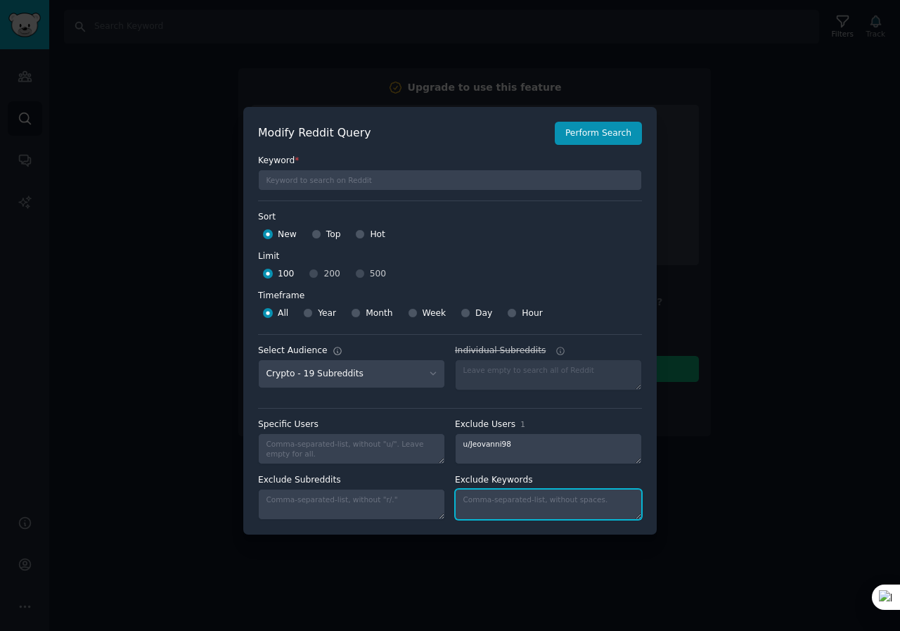
click at [518, 498] on textarea "Individual Subreddits" at bounding box center [548, 504] width 187 height 31
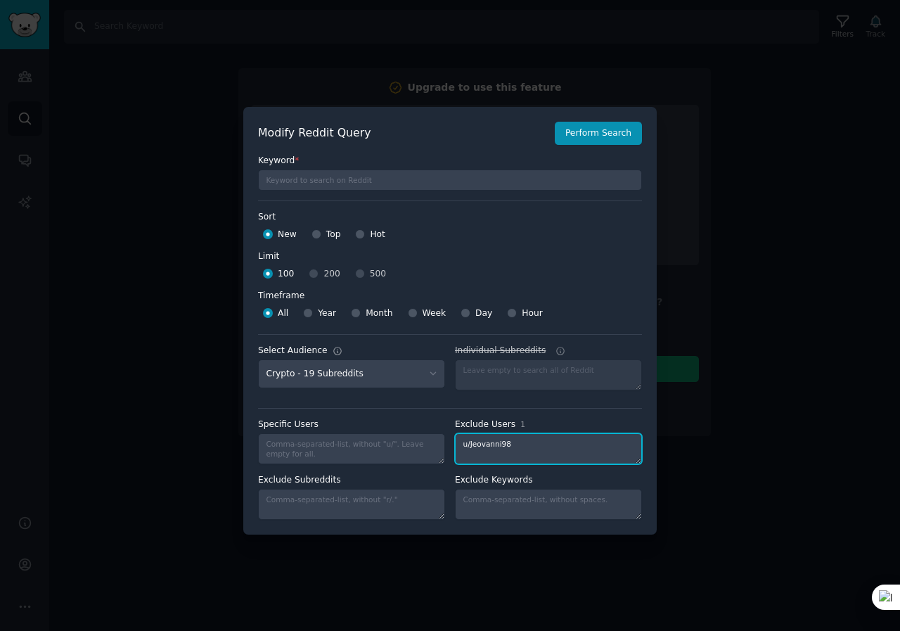
drag, startPoint x: 529, startPoint y: 450, endPoint x: 435, endPoint y: 442, distance: 94.6
click at [435, 442] on div "Specific Users Exclude Users 1 u/Jeovanni98" at bounding box center [450, 441] width 384 height 46
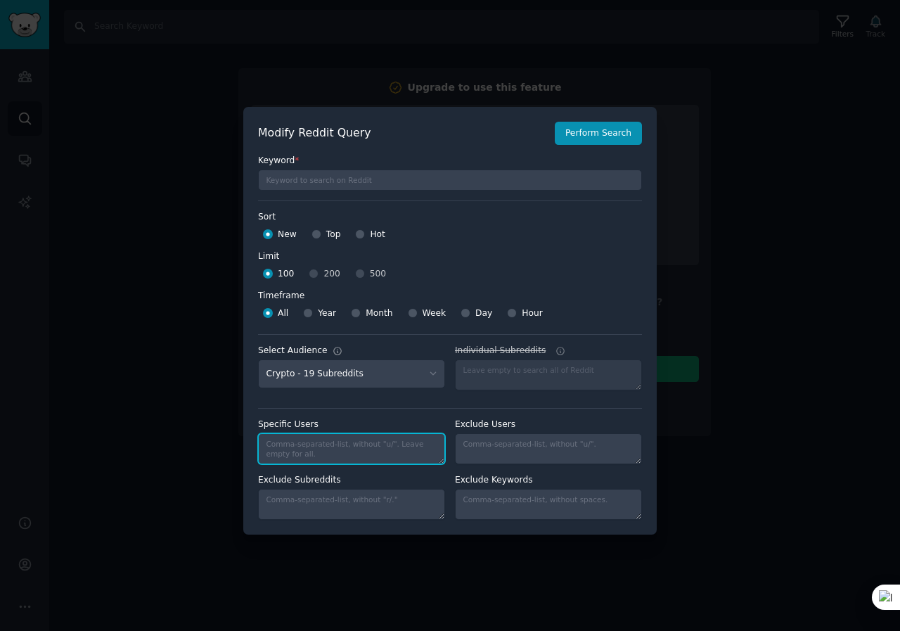
click at [380, 449] on textarea "Specific Users" at bounding box center [351, 448] width 187 height 31
click at [711, 146] on div at bounding box center [450, 315] width 900 height 631
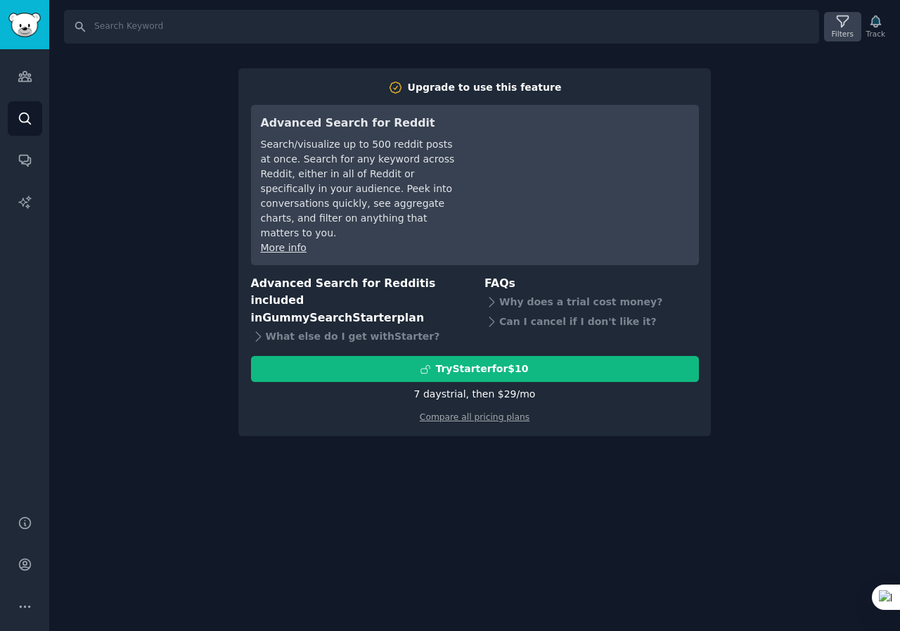
click at [844, 21] on icon at bounding box center [842, 21] width 15 height 15
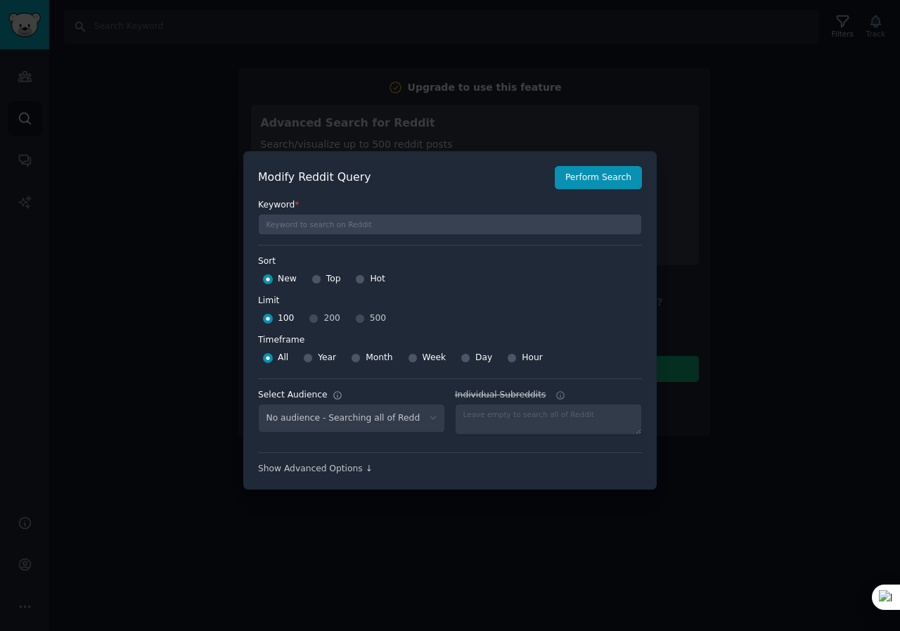
click at [783, 90] on div at bounding box center [450, 315] width 900 height 631
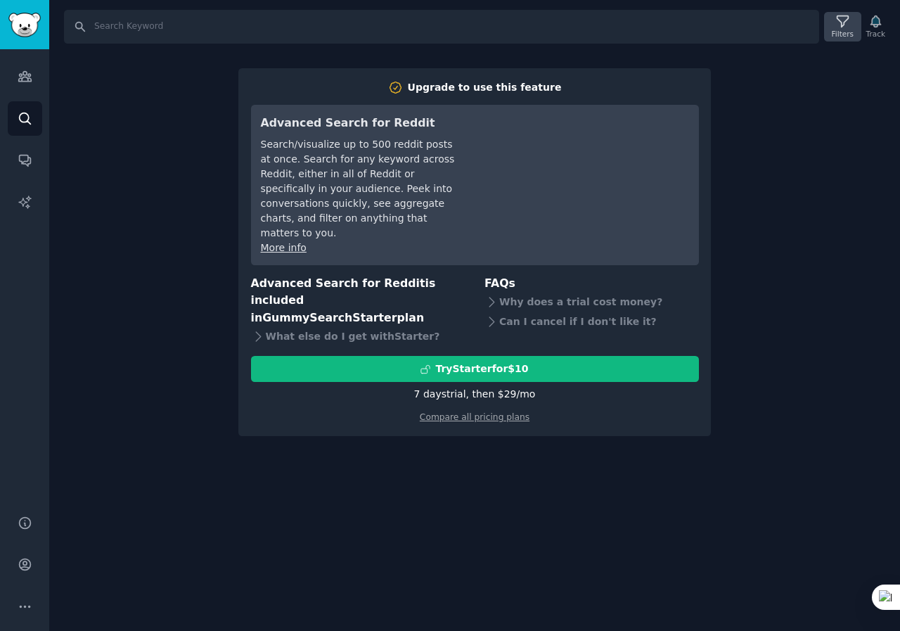
click at [837, 15] on icon at bounding box center [842, 21] width 15 height 15
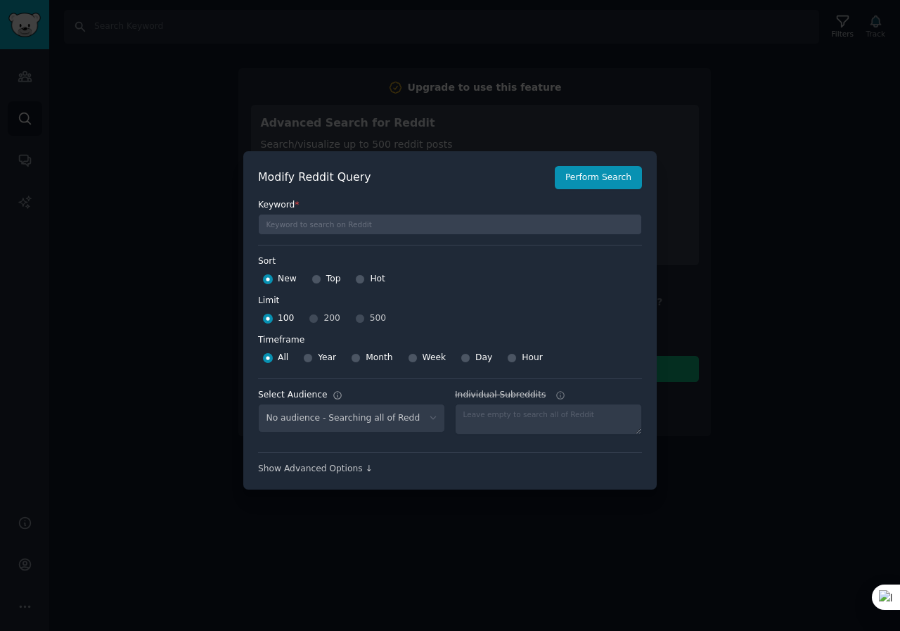
select select "8ba36a5715"
click at [785, 224] on div at bounding box center [450, 315] width 900 height 631
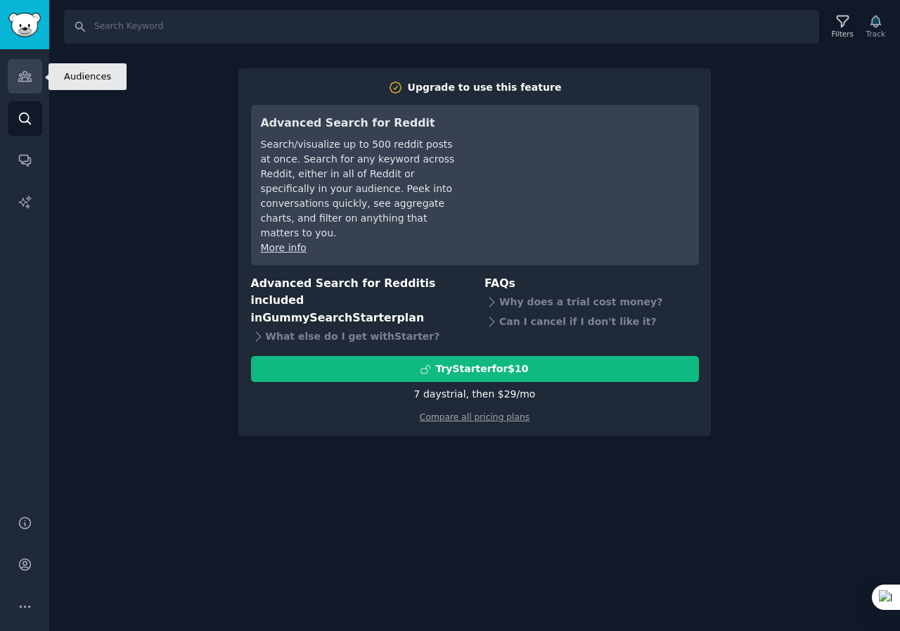
click at [32, 87] on link "Audiences" at bounding box center [25, 76] width 34 height 34
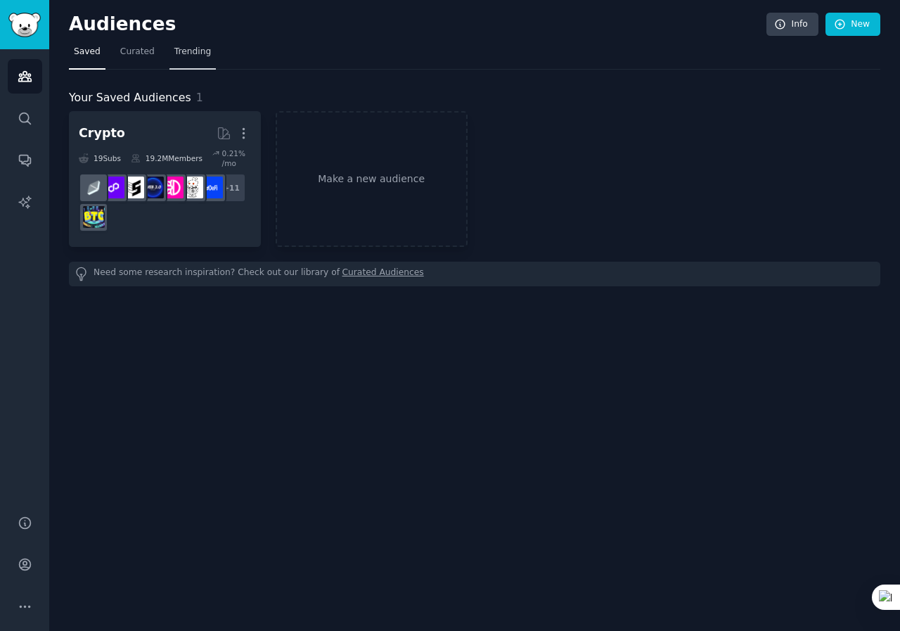
click at [189, 56] on span "Trending" at bounding box center [192, 52] width 37 height 13
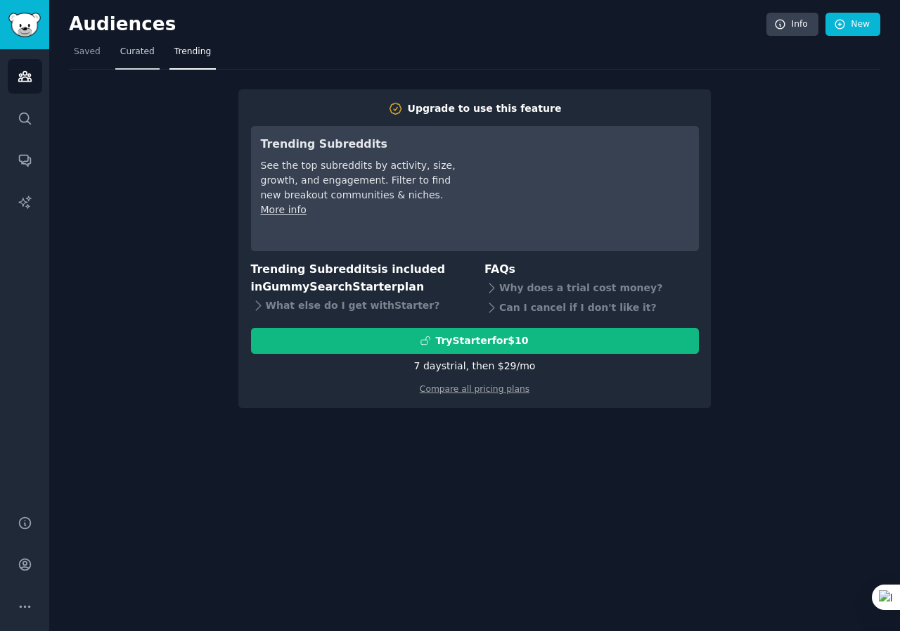
click at [136, 59] on link "Curated" at bounding box center [137, 55] width 44 height 29
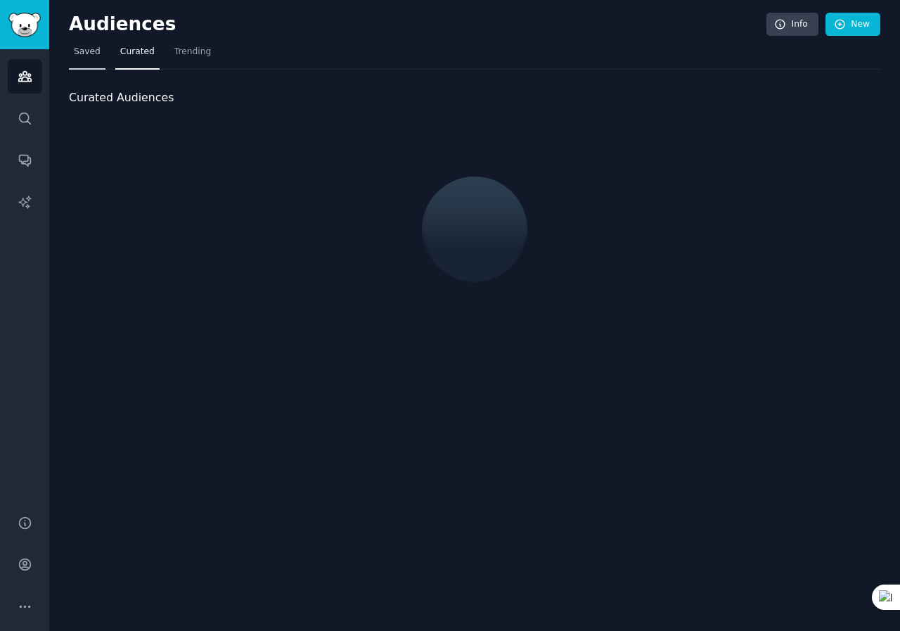
click at [94, 60] on link "Saved" at bounding box center [87, 55] width 37 height 29
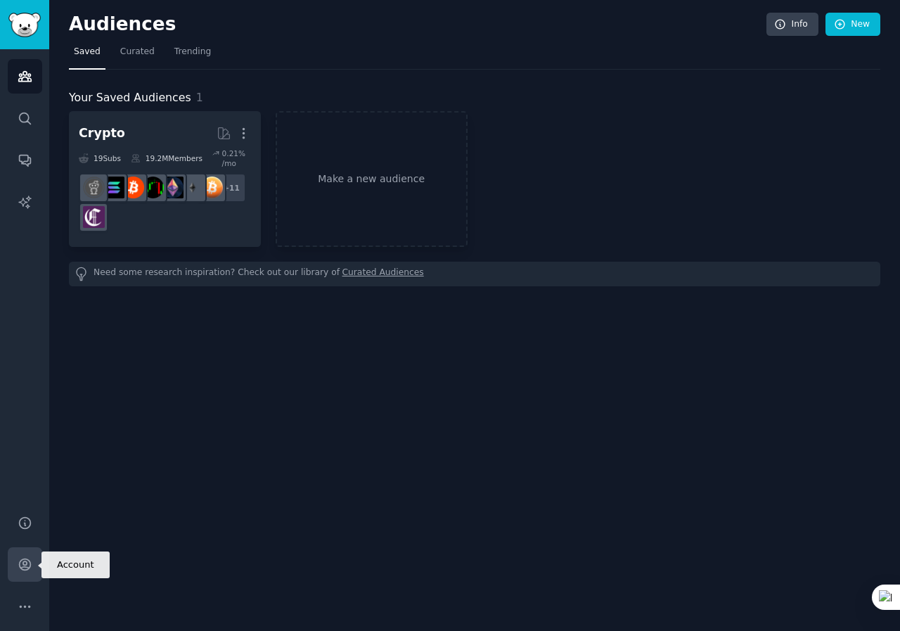
click at [33, 560] on link "Account" at bounding box center [25, 564] width 34 height 34
